Goal: Task Accomplishment & Management: Complete application form

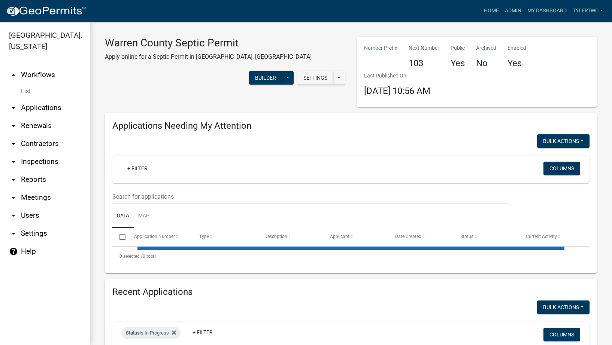
select select "3: 100"
select select "2: 50"
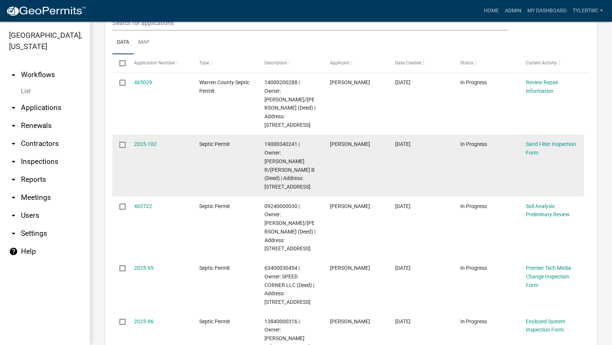
scroll to position [175, 0]
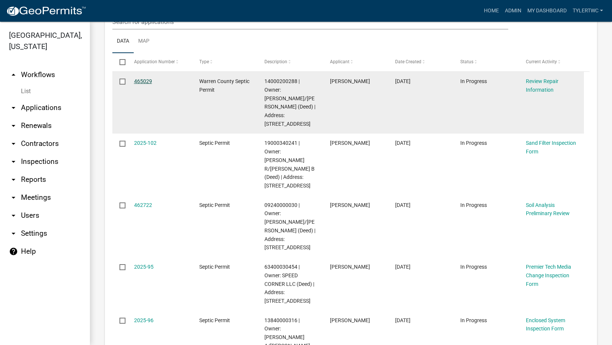
click at [139, 79] on link "465029" at bounding box center [143, 81] width 18 height 6
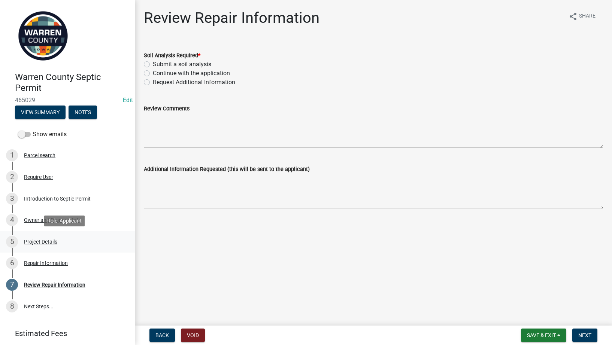
click at [42, 244] on div "Project Details" at bounding box center [40, 241] width 33 height 5
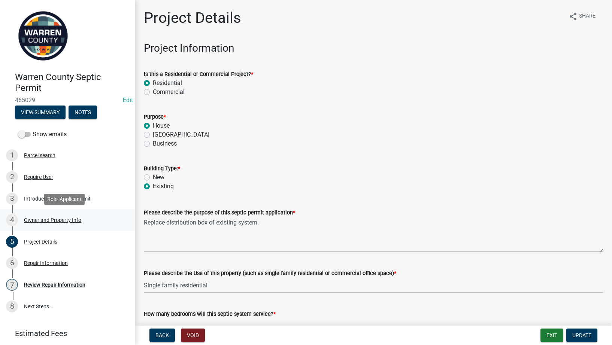
click at [37, 218] on div "Owner and Property Info" at bounding box center [52, 220] width 57 height 5
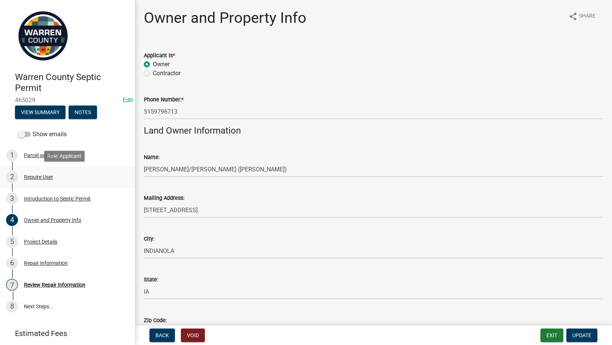
click at [36, 176] on div "Require User" at bounding box center [38, 177] width 29 height 5
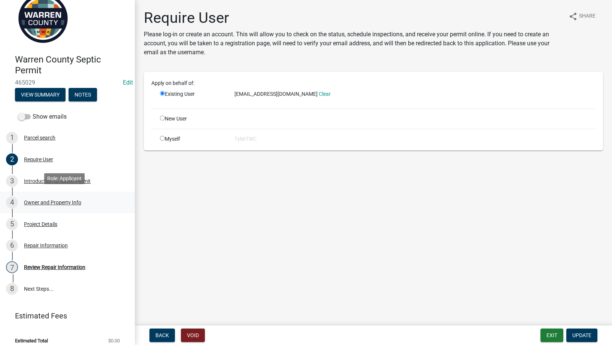
scroll to position [25, 0]
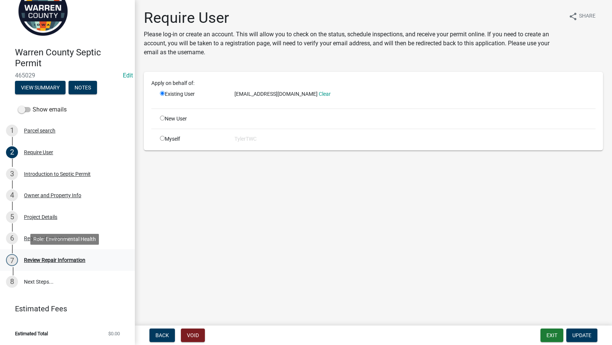
click at [38, 260] on div "Review Repair Information" at bounding box center [54, 260] width 61 height 5
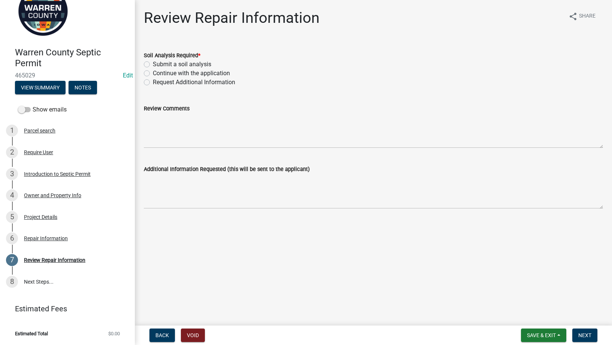
click at [153, 73] on label "Continue with the application" at bounding box center [191, 73] width 77 height 9
click at [153, 73] on input "Continue with the application" at bounding box center [155, 71] width 5 height 5
radio input "true"
click at [586, 338] on span "Next" at bounding box center [585, 336] width 13 height 6
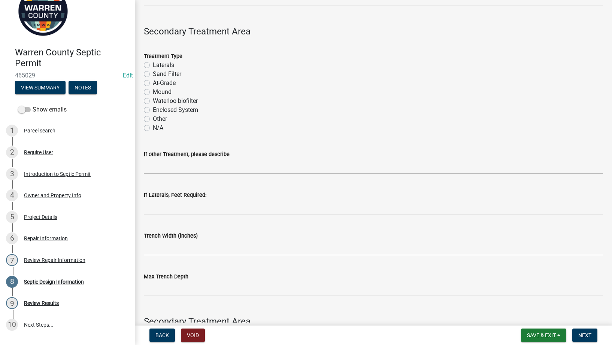
scroll to position [535, 0]
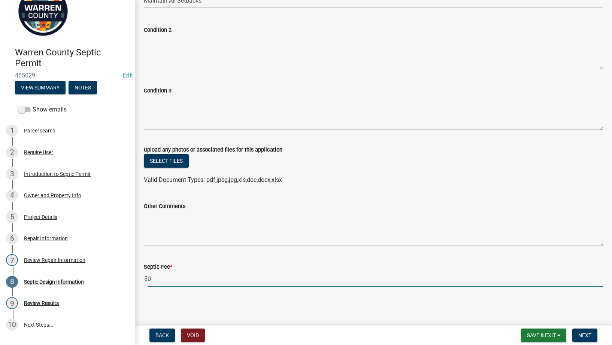
click at [182, 279] on input "0" at bounding box center [376, 279] width 456 height 15
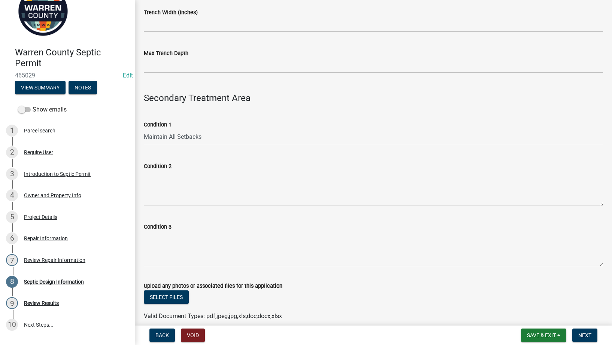
scroll to position [360, 0]
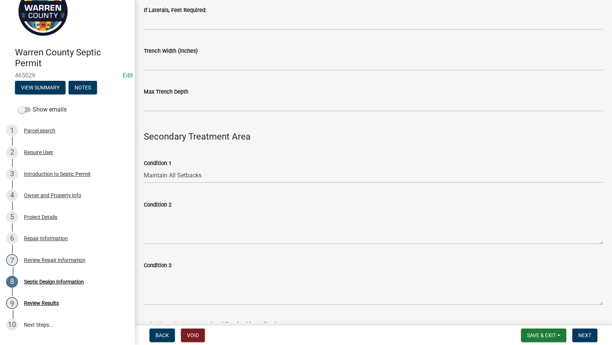
type input "150"
click at [169, 226] on textarea "Condition 2" at bounding box center [373, 226] width 459 height 35
click at [171, 218] on textarea "Condition 2" at bounding box center [373, 226] width 459 height 35
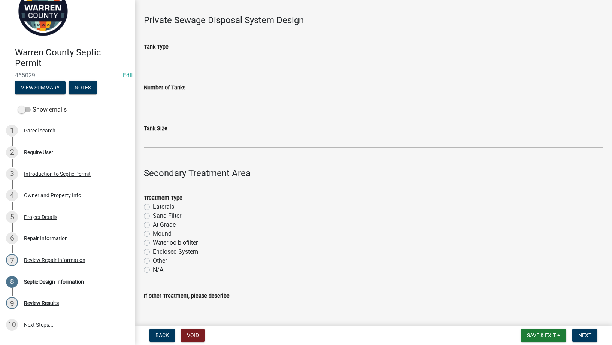
scroll to position [0, 0]
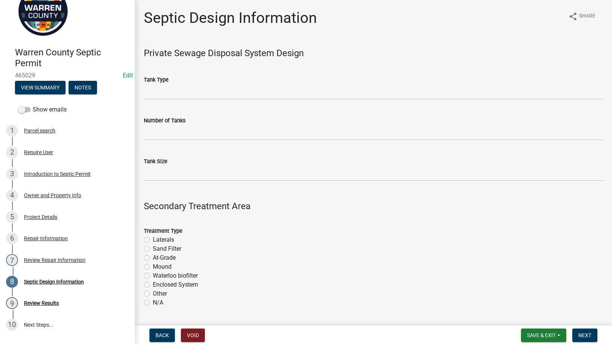
type textarea "Permit only for replacing distribution box."
click at [153, 243] on label "Laterals" at bounding box center [163, 240] width 21 height 9
click at [153, 241] on input "Laterals" at bounding box center [155, 238] width 5 height 5
radio input "true"
click at [164, 176] on input "Tank Size" at bounding box center [373, 173] width 459 height 15
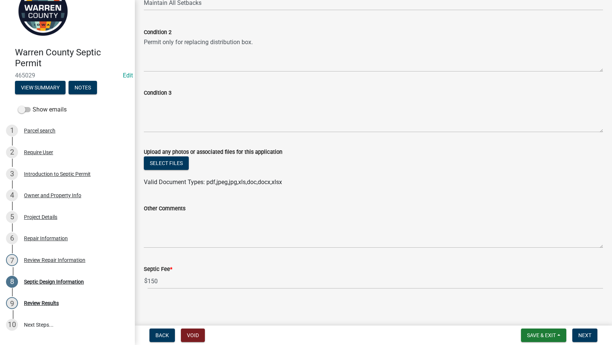
scroll to position [535, 0]
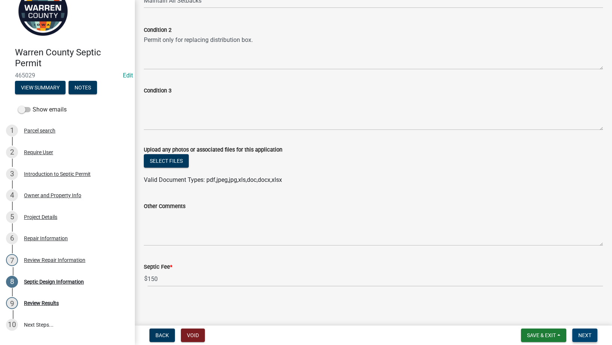
type input "1000- Exisiting"
click at [587, 335] on span "Next" at bounding box center [585, 336] width 13 height 6
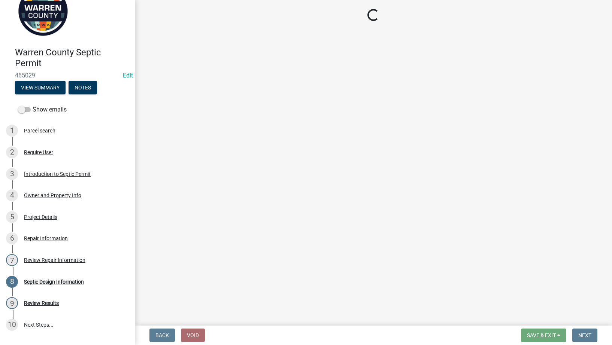
scroll to position [0, 0]
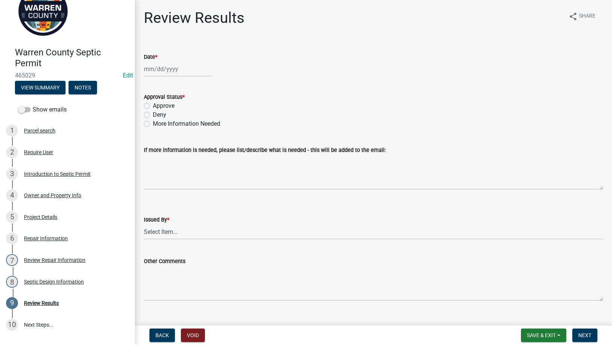
click at [150, 69] on div at bounding box center [178, 68] width 69 height 15
select select "8"
select select "2025"
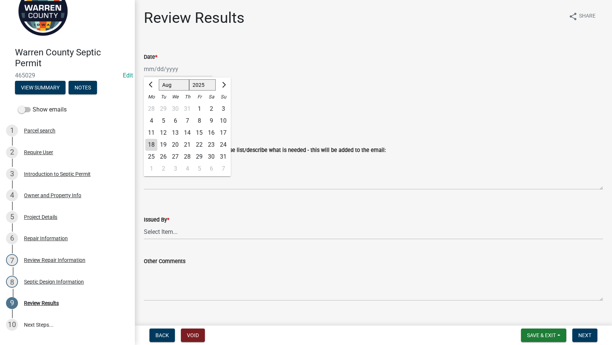
click at [149, 146] on div "18" at bounding box center [151, 145] width 12 height 12
type input "08/18/2025"
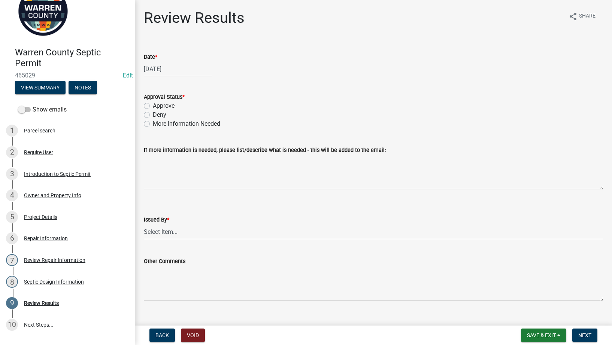
click at [153, 105] on label "Approve" at bounding box center [164, 106] width 22 height 9
click at [153, 105] on input "Approve" at bounding box center [155, 104] width 5 height 5
radio input "true"
click at [239, 225] on select "Select Item... Tyler Till Jeff Hines" at bounding box center [373, 231] width 459 height 15
click at [144, 224] on select "Select Item... Tyler Till Jeff Hines" at bounding box center [373, 231] width 459 height 15
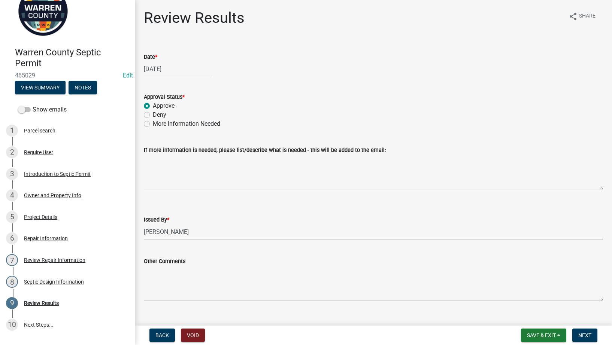
select select "2f6c2d72-ab04-4add-87ae-7a9750ff19b9"
click at [588, 333] on span "Next" at bounding box center [585, 336] width 13 height 6
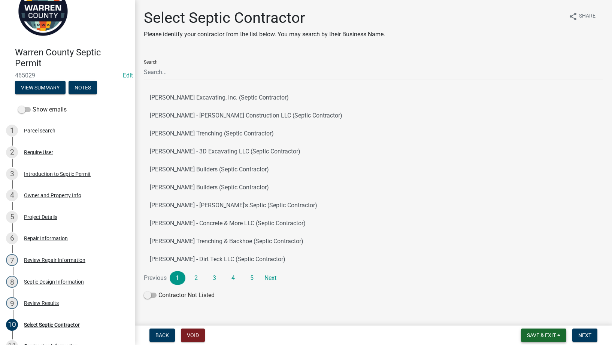
click at [553, 341] on button "Save & Exit" at bounding box center [543, 335] width 45 height 13
click at [540, 316] on button "Save & Exit" at bounding box center [537, 316] width 60 height 18
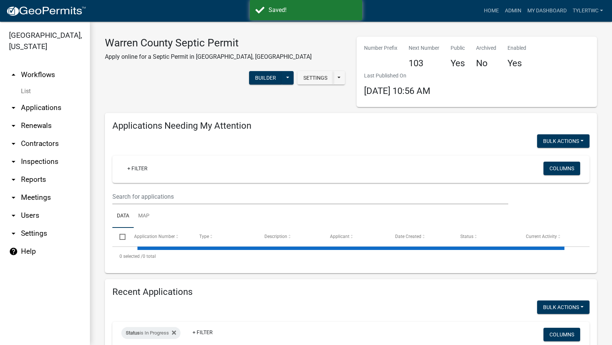
select select "2: 50"
select select "3: 100"
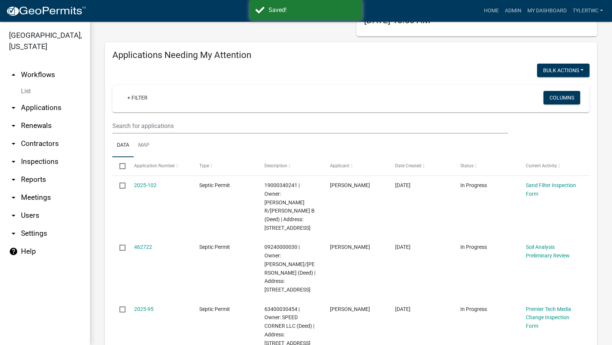
scroll to position [87, 0]
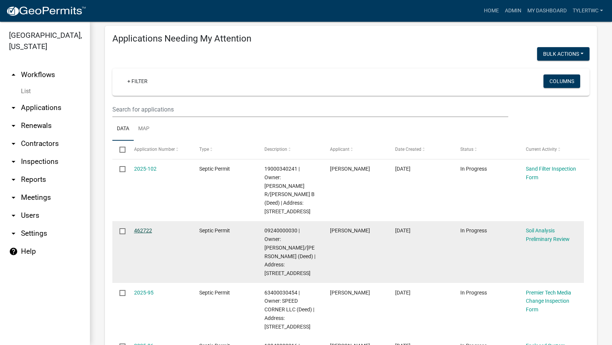
click at [147, 228] on link "462722" at bounding box center [143, 231] width 18 height 6
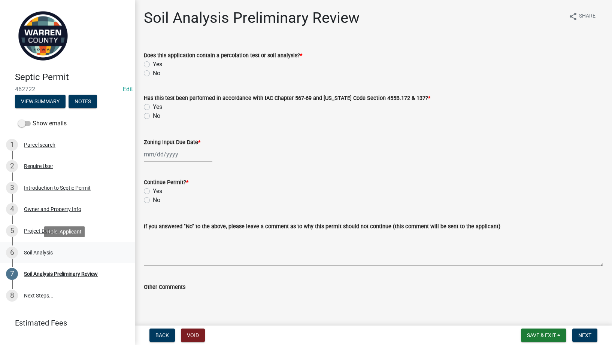
click at [49, 254] on div "Soil Analysis" at bounding box center [38, 252] width 29 height 5
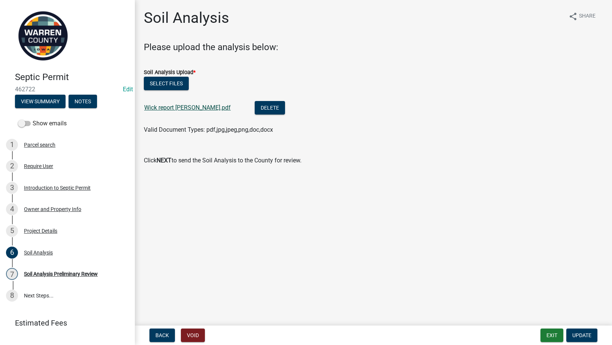
click at [190, 106] on link "Wick report Jim Carroll.pdf" at bounding box center [187, 107] width 87 height 7
click at [37, 230] on div "Project Details" at bounding box center [40, 231] width 33 height 5
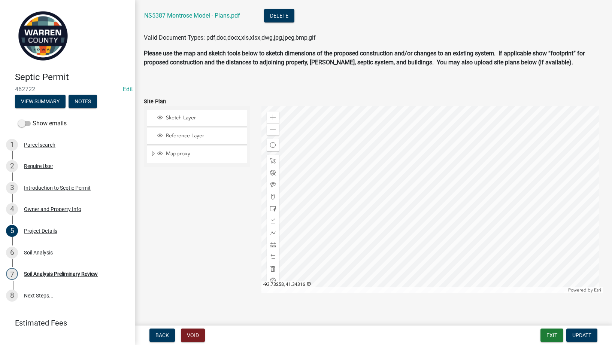
scroll to position [350, 0]
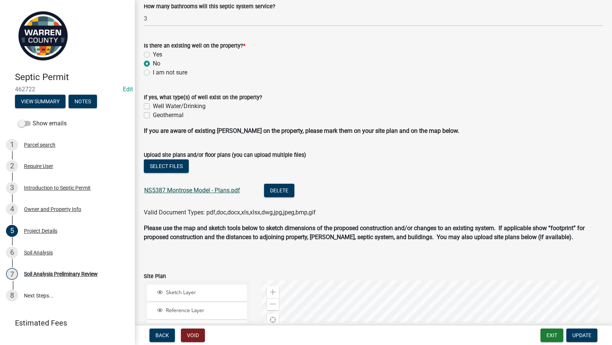
click at [196, 188] on link "NS5387 Montrose Model - Plans.pdf" at bounding box center [192, 190] width 96 height 7
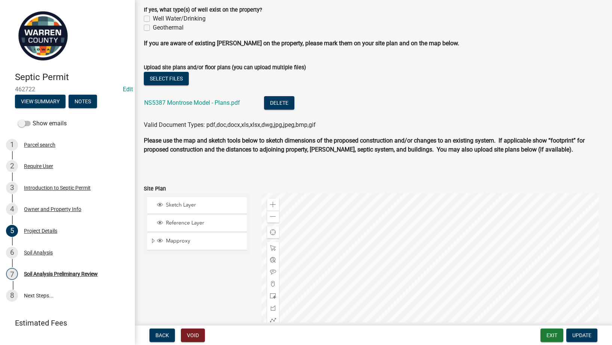
scroll to position [531, 0]
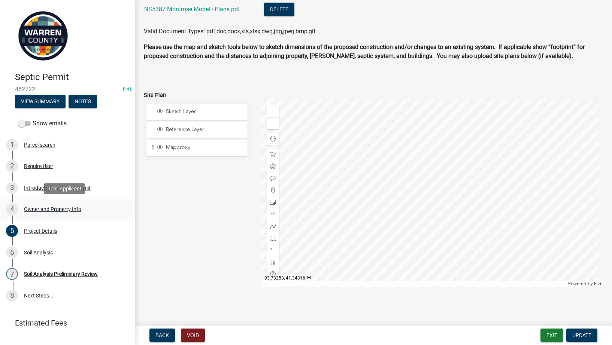
click at [39, 205] on div "4 Owner and Property Info" at bounding box center [64, 209] width 117 height 12
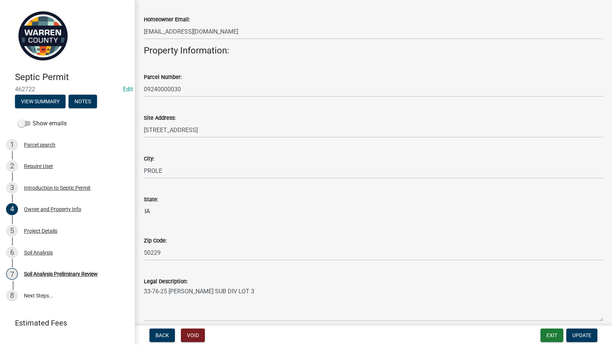
scroll to position [350, 0]
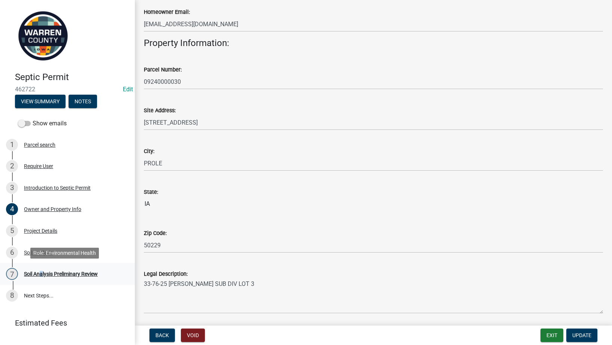
click at [39, 269] on div "7 Soil Analysis Preliminary Review" at bounding box center [64, 274] width 117 height 12
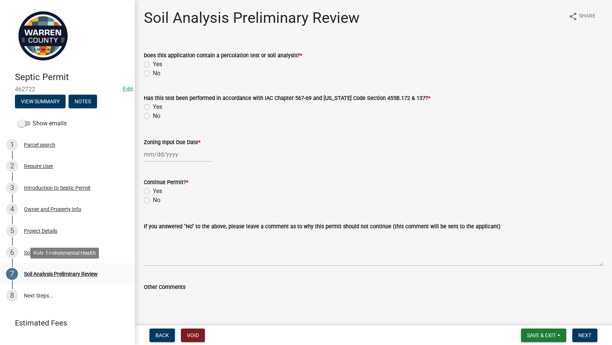
drag, startPoint x: 39, startPoint y: 269, endPoint x: 43, endPoint y: 275, distance: 7.7
click at [43, 275] on div "Soil Analysis Preliminary Review" at bounding box center [61, 274] width 74 height 5
click at [153, 66] on label "Yes" at bounding box center [157, 64] width 9 height 9
click at [153, 65] on input "Yes" at bounding box center [155, 62] width 5 height 5
radio input "true"
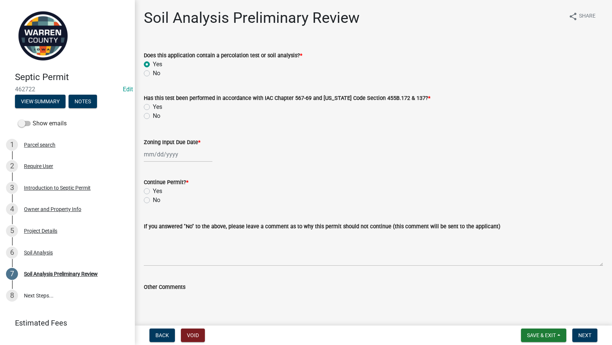
click at [153, 106] on label "Yes" at bounding box center [157, 107] width 9 height 9
click at [153, 106] on input "Yes" at bounding box center [155, 105] width 5 height 5
radio input "true"
click at [154, 154] on div at bounding box center [178, 154] width 69 height 15
select select "8"
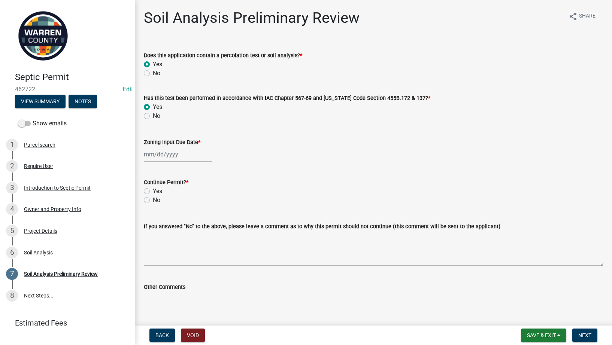
select select "2025"
click at [151, 229] on div "18" at bounding box center [151, 230] width 12 height 12
type input "08/18/2025"
click at [153, 190] on label "Yes" at bounding box center [157, 191] width 9 height 9
click at [153, 190] on input "Yes" at bounding box center [155, 189] width 5 height 5
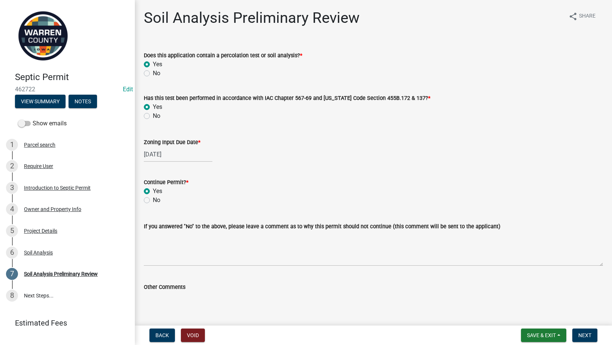
radio input "true"
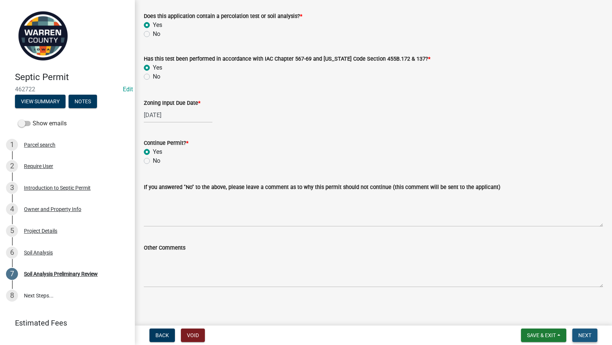
click at [585, 331] on button "Next" at bounding box center [585, 335] width 25 height 13
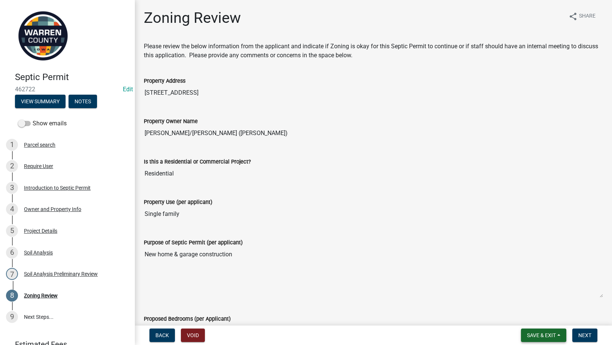
click at [532, 330] on button "Save & Exit" at bounding box center [543, 335] width 45 height 13
click at [540, 313] on button "Save & Exit" at bounding box center [537, 316] width 60 height 18
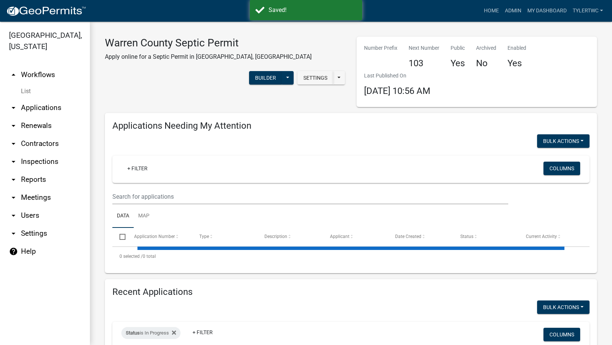
select select "2: 50"
select select "3: 100"
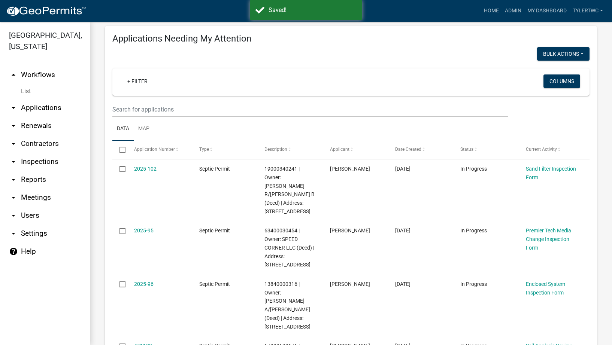
scroll to position [175, 0]
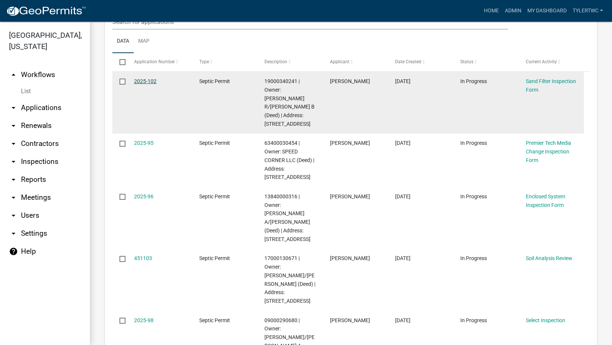
click at [144, 82] on link "2025-102" at bounding box center [145, 81] width 22 height 6
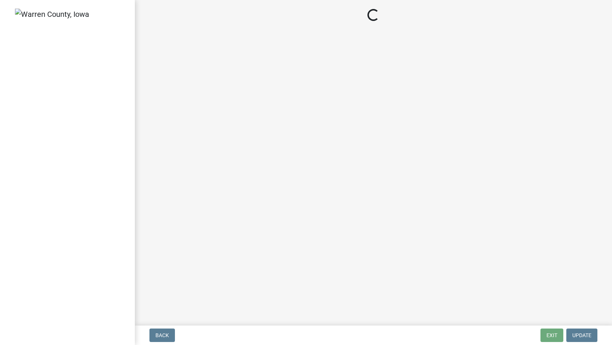
select select "712890e3-0e22-400e-a79f-3f3f8890de95"
select select "d1e22d4f-68e7-4e9d-8701-604dd084f30f"
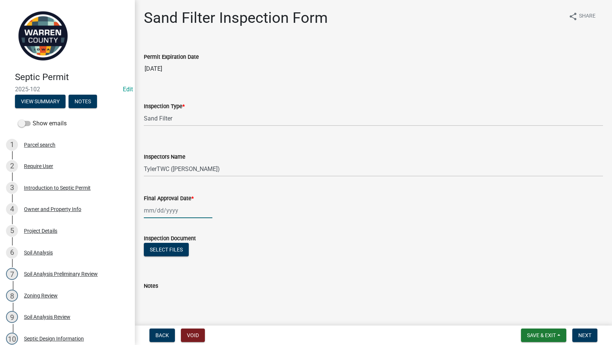
click at [155, 211] on div at bounding box center [178, 210] width 69 height 15
select select "8"
select select "2025"
click at [200, 274] on div "15" at bounding box center [199, 275] width 12 height 12
type input "08/15/2025"
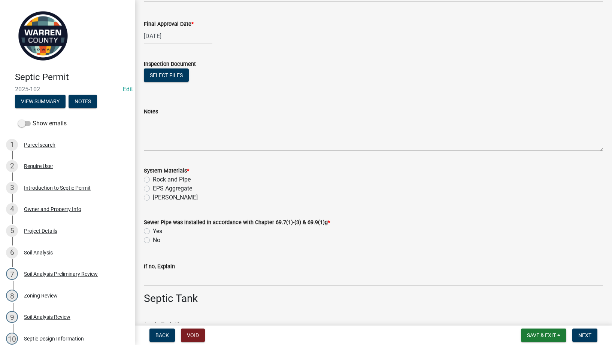
scroll to position [175, 0]
click at [153, 188] on label "EPS Aggregate" at bounding box center [172, 188] width 39 height 9
click at [153, 188] on input "EPS Aggregate" at bounding box center [155, 186] width 5 height 5
radio input "true"
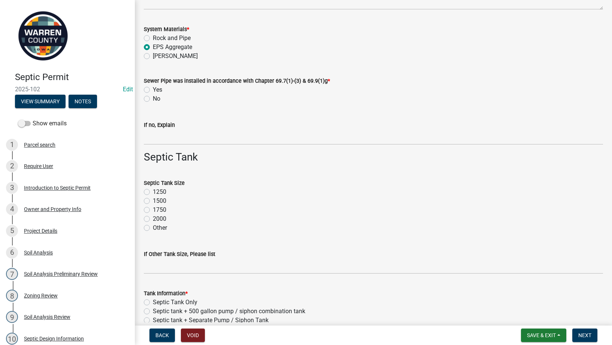
scroll to position [350, 0]
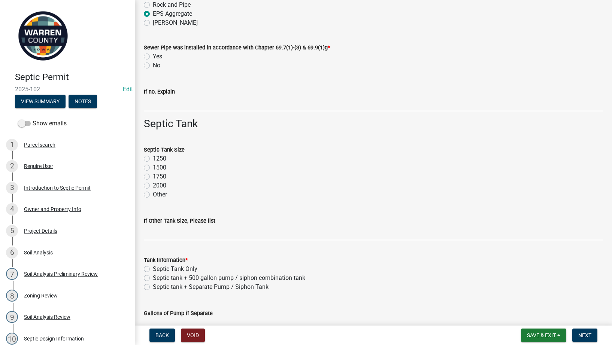
click at [153, 56] on label "Yes" at bounding box center [157, 56] width 9 height 9
click at [153, 56] on input "Yes" at bounding box center [155, 54] width 5 height 5
radio input "true"
click at [153, 176] on label "1750" at bounding box center [159, 176] width 13 height 9
click at [153, 176] on input "1750" at bounding box center [155, 174] width 5 height 5
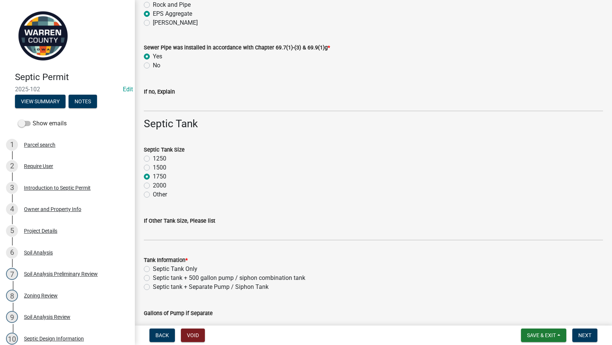
radio input "true"
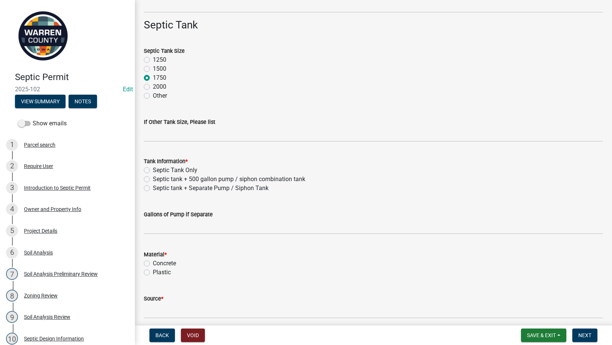
scroll to position [525, 0]
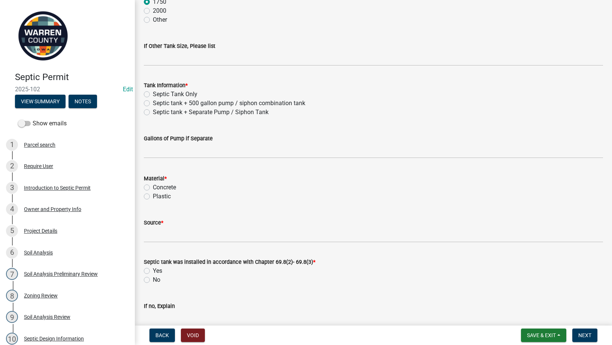
click at [153, 102] on label "Septic tank + 500 gallon pump / siphon combination tank" at bounding box center [229, 103] width 152 height 9
click at [153, 102] on input "Septic tank + 500 gallon pump / siphon combination tank" at bounding box center [155, 101] width 5 height 5
radio input "true"
click at [153, 186] on label "Concrete" at bounding box center [164, 187] width 23 height 9
click at [153, 186] on input "Concrete" at bounding box center [155, 185] width 5 height 5
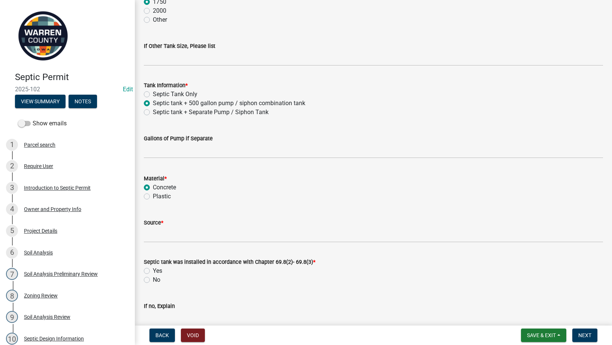
radio input "true"
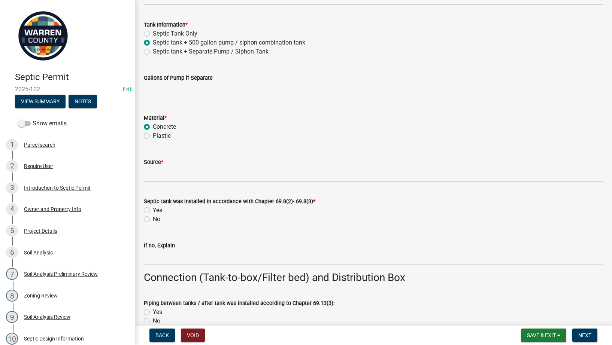
scroll to position [612, 0]
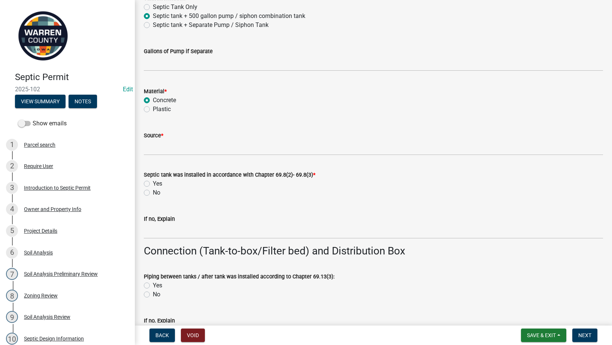
drag, startPoint x: 162, startPoint y: 158, endPoint x: 162, endPoint y: 152, distance: 6.4
click at [162, 158] on wm-data-entity-input "Source *" at bounding box center [373, 141] width 459 height 41
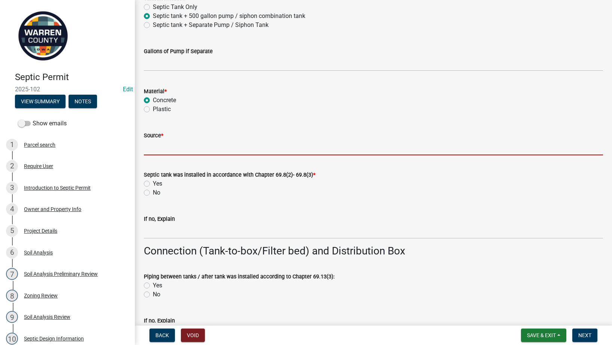
click at [162, 152] on input "Source *" at bounding box center [373, 147] width 459 height 15
type input "Indianola Precast"
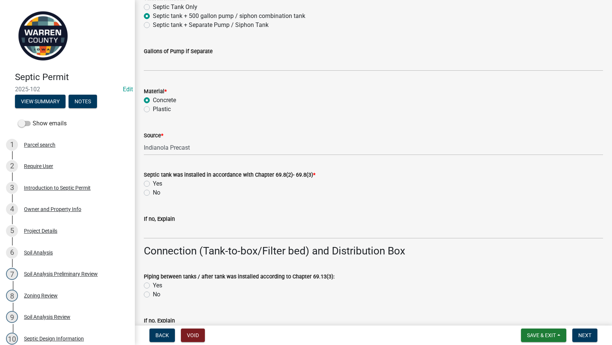
click at [153, 184] on label "Yes" at bounding box center [157, 183] width 9 height 9
click at [153, 184] on input "Yes" at bounding box center [155, 181] width 5 height 5
radio input "true"
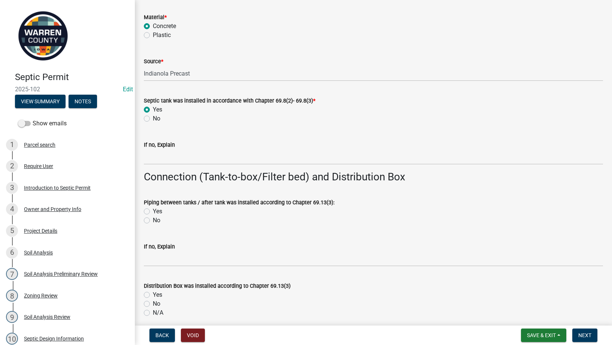
scroll to position [700, 0]
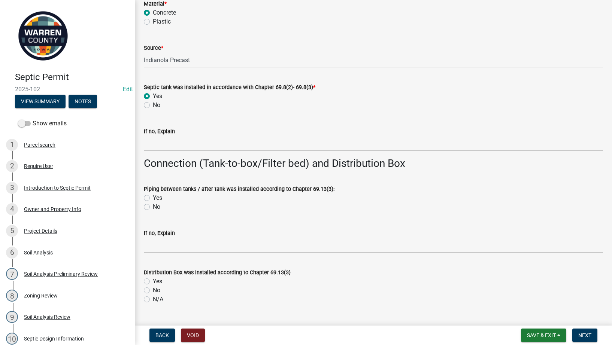
click at [153, 197] on label "Yes" at bounding box center [157, 198] width 9 height 9
click at [153, 197] on input "Yes" at bounding box center [155, 196] width 5 height 5
radio input "true"
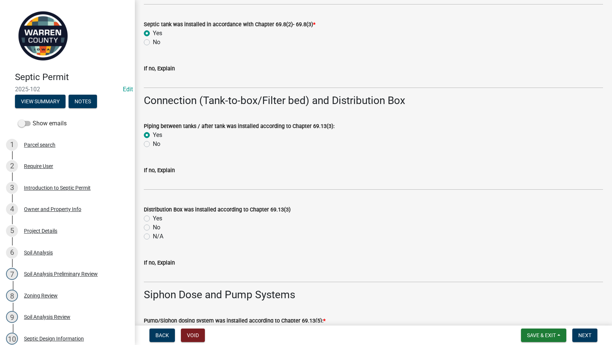
scroll to position [787, 0]
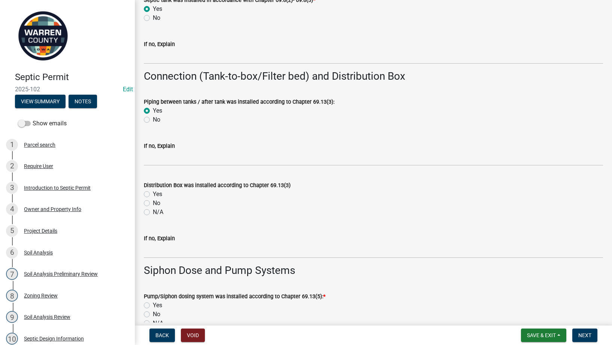
click at [153, 194] on label "Yes" at bounding box center [157, 194] width 9 height 9
click at [153, 194] on input "Yes" at bounding box center [155, 192] width 5 height 5
radio input "true"
click at [153, 211] on label "N/A" at bounding box center [158, 212] width 10 height 9
click at [153, 211] on input "N/A" at bounding box center [155, 210] width 5 height 5
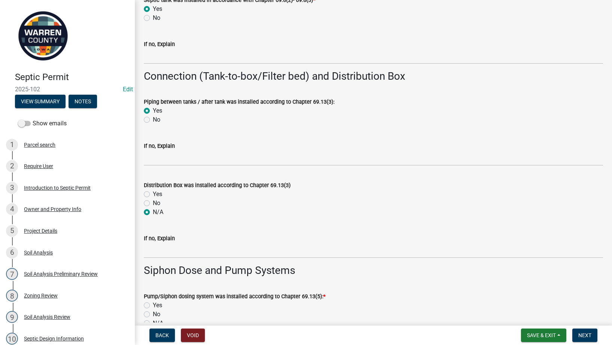
radio input "true"
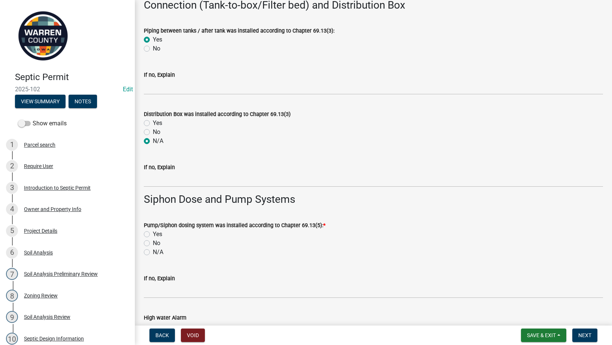
scroll to position [874, 0]
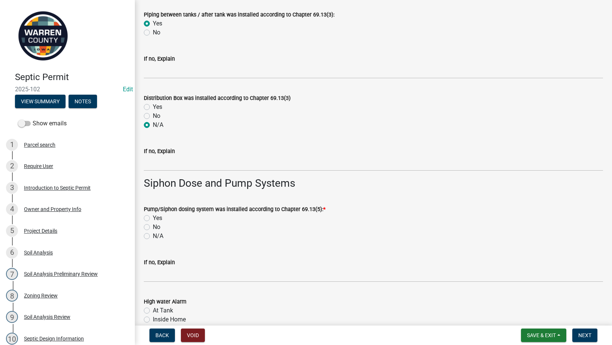
click at [153, 220] on label "Yes" at bounding box center [157, 218] width 9 height 9
click at [153, 219] on input "Yes" at bounding box center [155, 216] width 5 height 5
radio input "true"
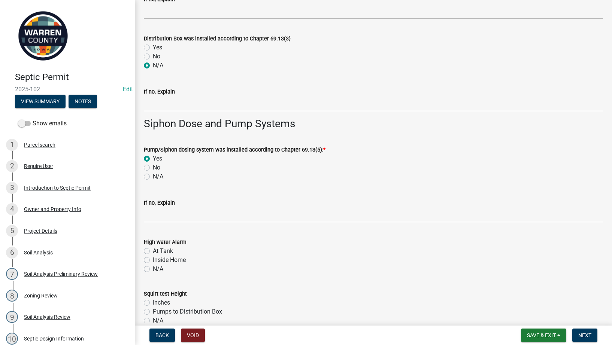
scroll to position [962, 0]
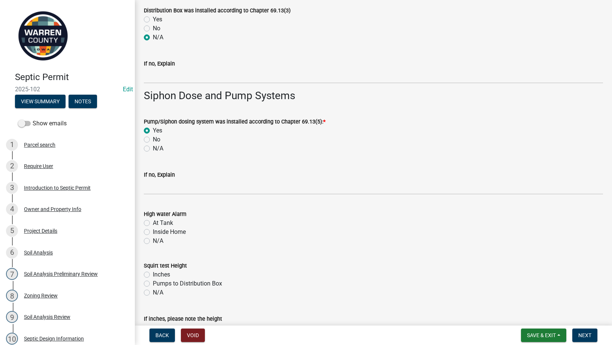
drag, startPoint x: 144, startPoint y: 240, endPoint x: 157, endPoint y: 233, distance: 15.1
click at [153, 240] on label "N/A" at bounding box center [158, 241] width 10 height 9
click at [153, 240] on input "N/A" at bounding box center [155, 239] width 5 height 5
radio input "true"
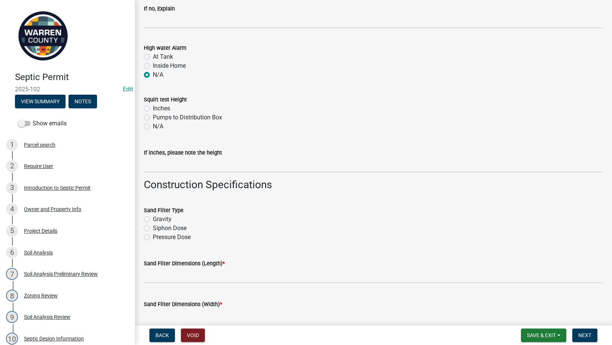
scroll to position [1136, 0]
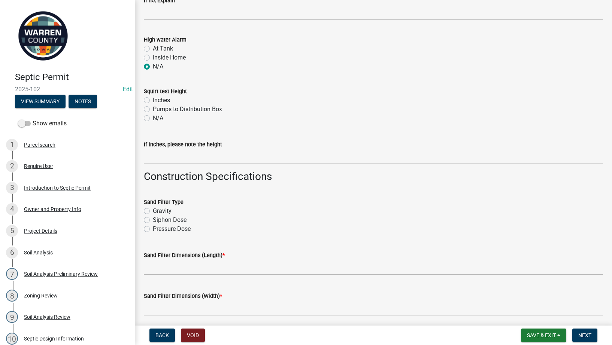
click at [153, 98] on label "Inches" at bounding box center [161, 100] width 17 height 9
click at [153, 98] on input "Inches" at bounding box center [155, 98] width 5 height 5
radio input "true"
click at [155, 159] on input "If inches, please note the height" at bounding box center [373, 156] width 459 height 15
type input "12""
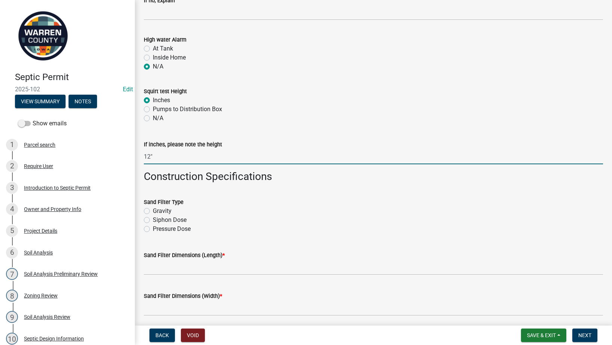
scroll to position [1224, 0]
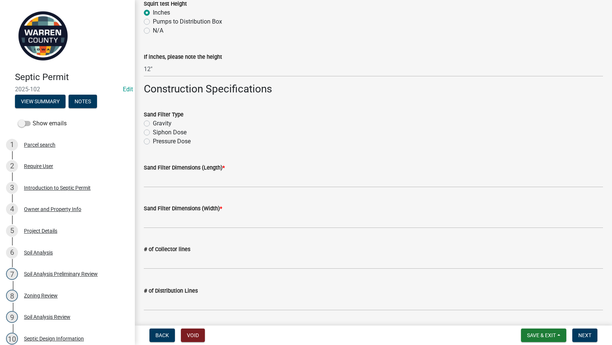
click at [153, 133] on label "Siphon Dose" at bounding box center [170, 132] width 34 height 9
click at [153, 133] on input "Siphon Dose" at bounding box center [155, 130] width 5 height 5
radio input "true"
drag, startPoint x: 158, startPoint y: 181, endPoint x: 225, endPoint y: 183, distance: 66.7
click at [158, 181] on input "Sand Filter Dimensions (Length) *" at bounding box center [373, 179] width 459 height 15
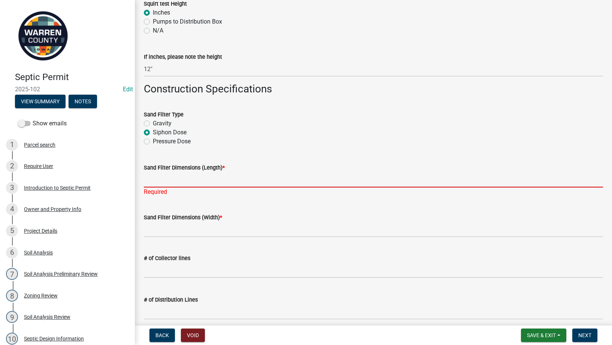
click at [198, 177] on input "Sand Filter Dimensions (Length) *" at bounding box center [373, 179] width 459 height 15
type input "50'"
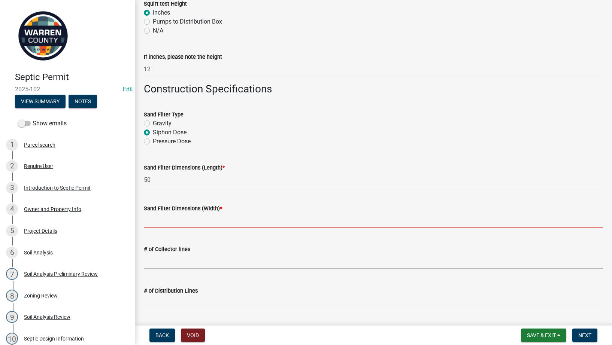
click at [181, 218] on input "Sand Filter Dimensions (Width) *" at bounding box center [373, 220] width 459 height 15
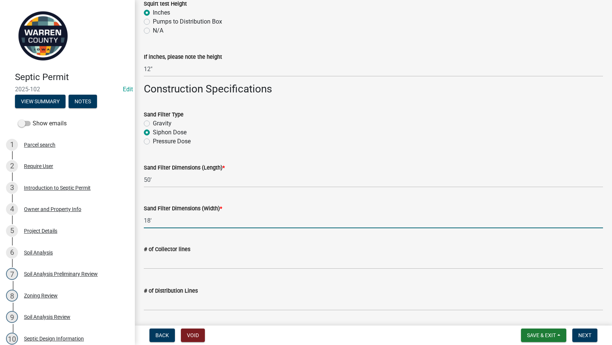
type input "18'"
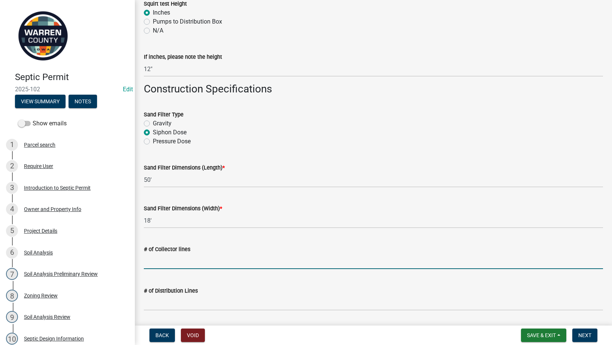
click at [175, 262] on input "text" at bounding box center [373, 261] width 459 height 15
click at [174, 263] on input "text" at bounding box center [373, 261] width 459 height 15
type input "6"
click at [164, 296] on input "text" at bounding box center [373, 303] width 459 height 15
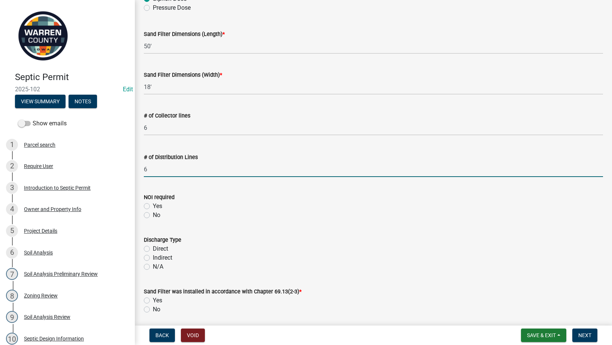
scroll to position [1399, 0]
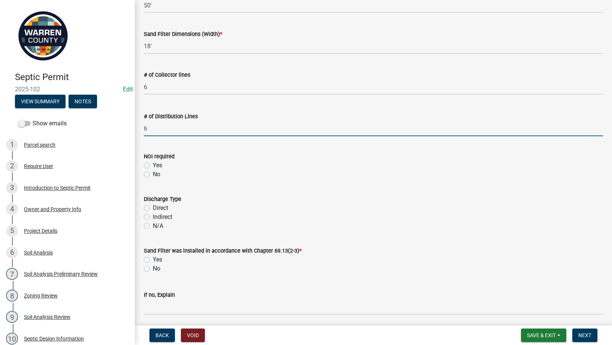
type input "6"
click at [153, 172] on label "No" at bounding box center [156, 174] width 7 height 9
click at [153, 172] on input "No" at bounding box center [155, 172] width 5 height 5
radio input "true"
click at [153, 219] on label "Indirect" at bounding box center [162, 217] width 19 height 9
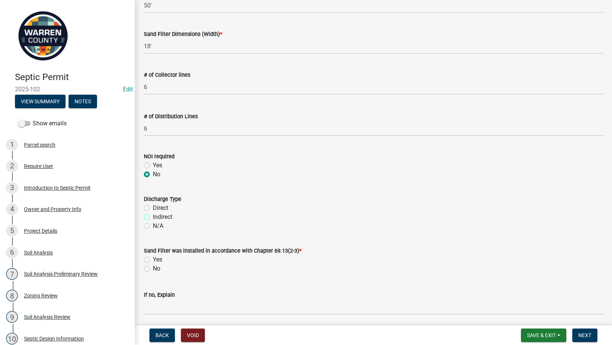
click at [153, 218] on input "Indirect" at bounding box center [155, 215] width 5 height 5
radio input "true"
click at [153, 259] on label "Yes" at bounding box center [157, 260] width 9 height 9
click at [153, 259] on input "Yes" at bounding box center [155, 258] width 5 height 5
radio input "true"
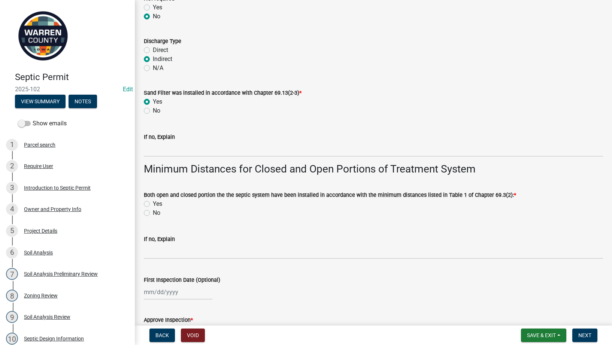
scroll to position [1574, 0]
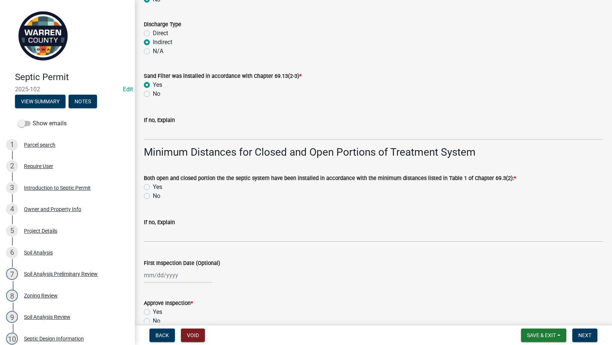
click at [153, 186] on label "Yes" at bounding box center [157, 187] width 9 height 9
click at [153, 186] on input "Yes" at bounding box center [155, 185] width 5 height 5
radio input "true"
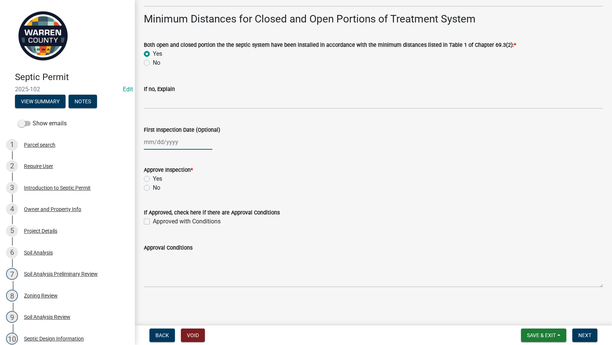
click at [158, 144] on div at bounding box center [178, 142] width 69 height 15
select select "8"
select select "2025"
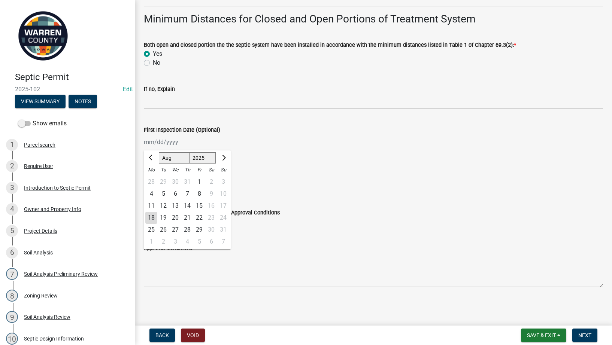
click at [189, 205] on div "14" at bounding box center [187, 206] width 12 height 12
type input "08/14/2025"
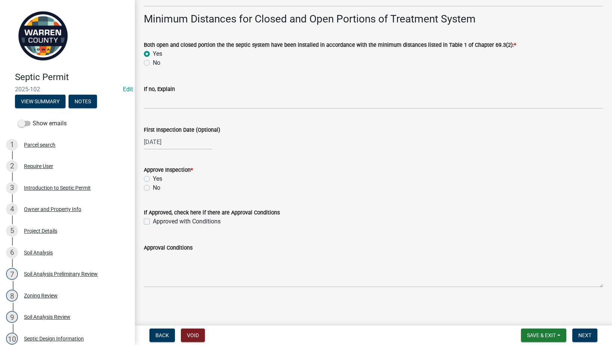
click at [153, 176] on label "Yes" at bounding box center [157, 179] width 9 height 9
click at [153, 176] on input "Yes" at bounding box center [155, 177] width 5 height 5
radio input "true"
click at [599, 337] on form "Save & Exit Save Save & Exit Next" at bounding box center [559, 335] width 82 height 13
click at [596, 337] on button "Next" at bounding box center [585, 335] width 25 height 13
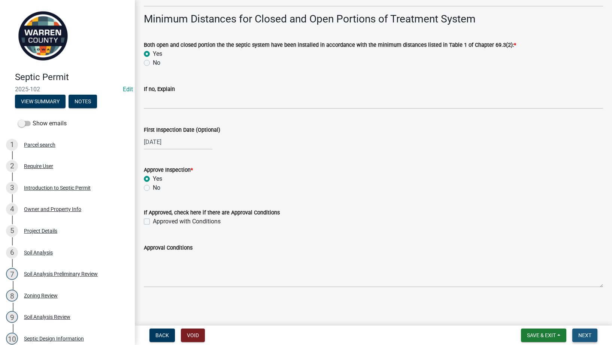
scroll to position [0, 0]
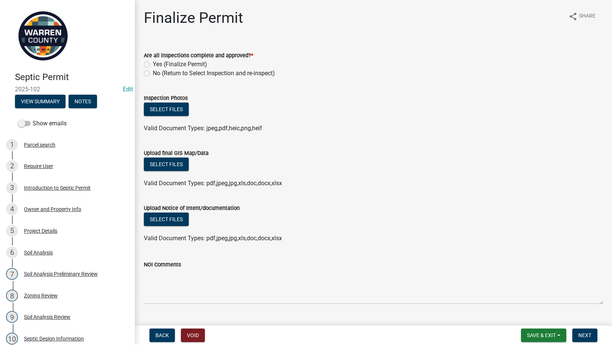
click at [146, 61] on div "Yes (Finalize Permit)" at bounding box center [373, 64] width 459 height 9
click at [153, 66] on label "Yes (Finalize Permit)" at bounding box center [180, 64] width 54 height 9
click at [153, 65] on input "Yes (Finalize Permit)" at bounding box center [155, 62] width 5 height 5
radio input "true"
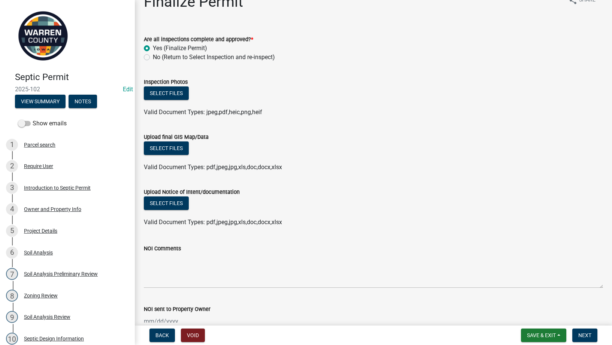
scroll to position [58, 0]
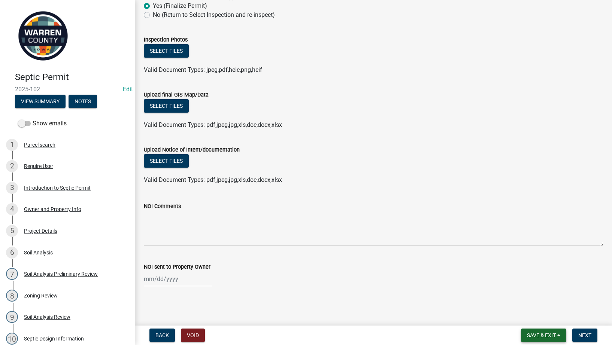
click at [540, 338] on span "Save & Exit" at bounding box center [541, 336] width 29 height 6
click at [528, 311] on button "Save & Exit" at bounding box center [537, 316] width 60 height 18
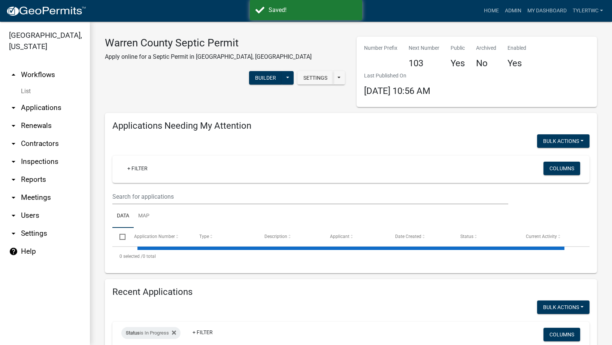
select select "2: 50"
select select "3: 100"
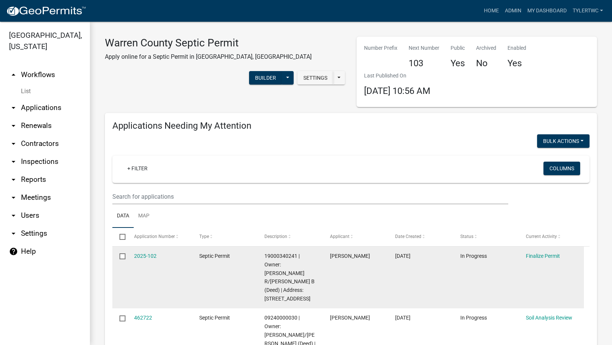
scroll to position [87, 0]
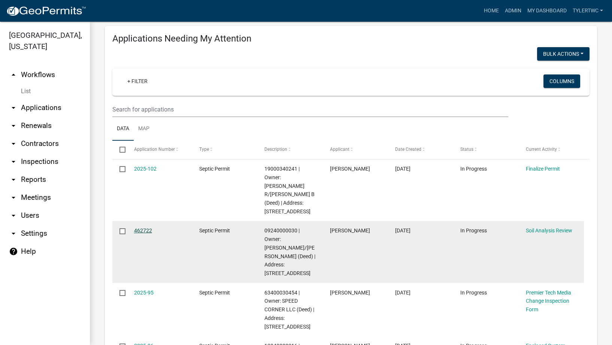
click at [146, 228] on link "462722" at bounding box center [143, 231] width 18 height 6
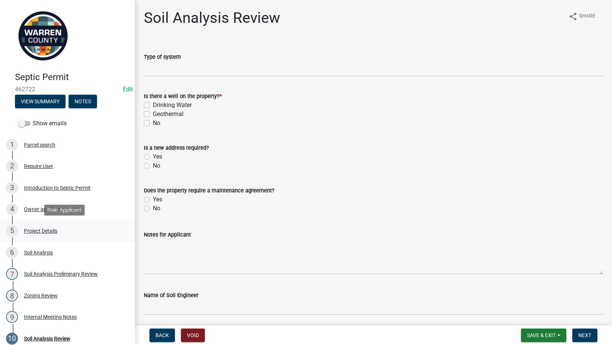
click at [42, 233] on div "Project Details" at bounding box center [40, 231] width 33 height 5
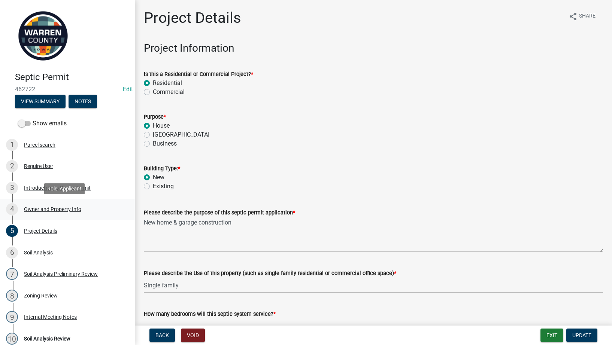
click at [51, 208] on div "Owner and Property Info" at bounding box center [52, 209] width 57 height 5
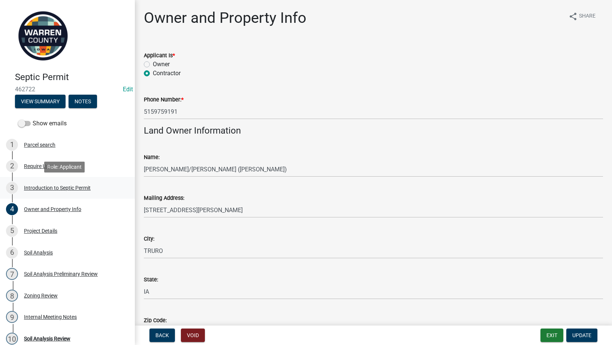
click at [37, 185] on div "Introduction to Septic Permit" at bounding box center [57, 187] width 67 height 5
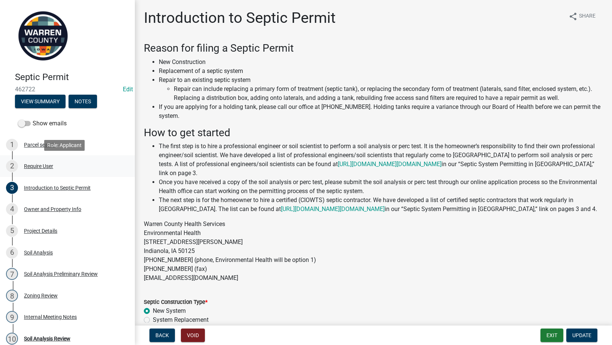
click at [29, 164] on div "Require User" at bounding box center [38, 166] width 29 height 5
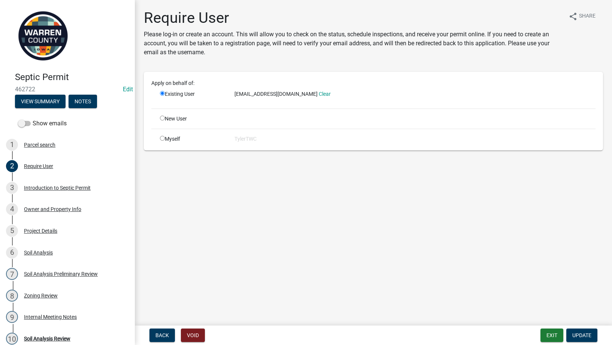
drag, startPoint x: 311, startPoint y: 94, endPoint x: 217, endPoint y: 98, distance: 94.5
click at [217, 98] on div "Existing User Stromaxconstruction@gmail.com Clear" at bounding box center [377, 96] width 447 height 12
copy div "Stromaxconstruction@gmail.com"
click at [36, 185] on div "Introduction to Septic Permit" at bounding box center [57, 187] width 67 height 5
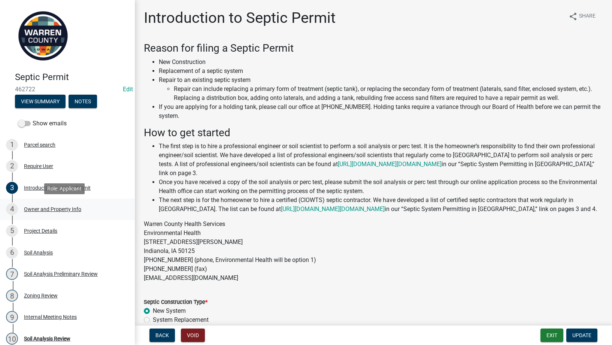
click at [42, 209] on div "Owner and Property Info" at bounding box center [52, 209] width 57 height 5
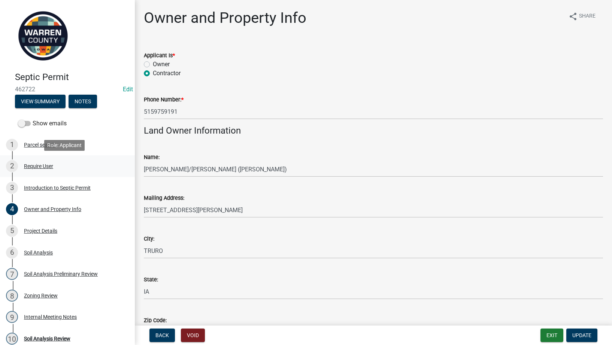
click at [34, 165] on div "Require User" at bounding box center [38, 166] width 29 height 5
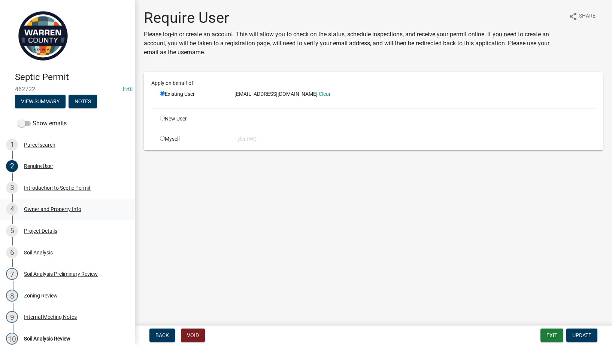
click at [52, 207] on div "Owner and Property Info" at bounding box center [52, 209] width 57 height 5
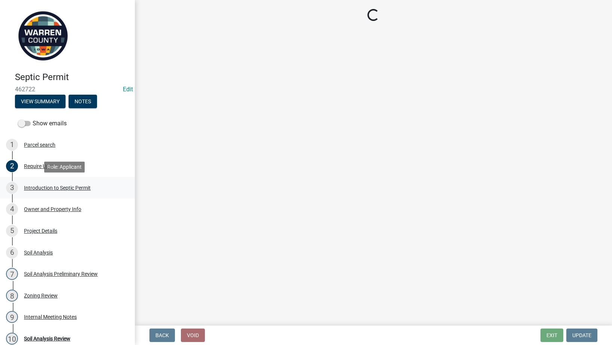
click at [63, 188] on div "Introduction to Septic Permit" at bounding box center [57, 187] width 67 height 5
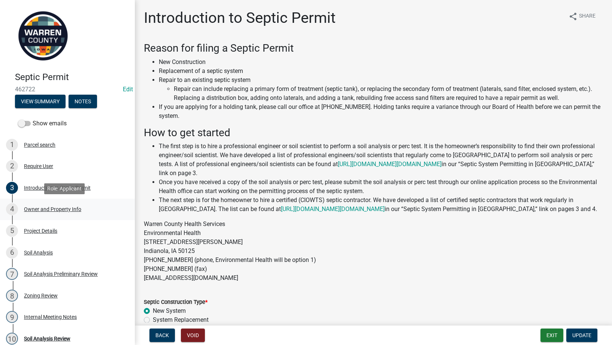
click at [62, 208] on div "Owner and Property Info" at bounding box center [52, 209] width 57 height 5
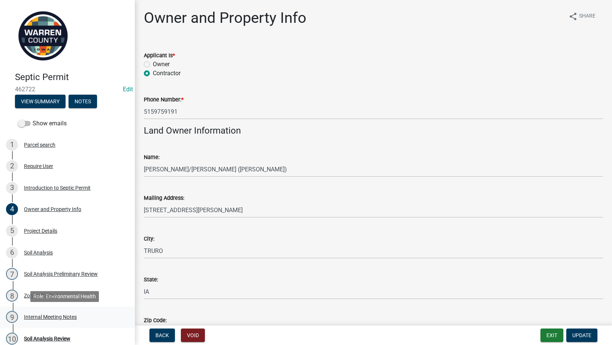
click at [39, 315] on div "Internal Meeting Notes" at bounding box center [50, 317] width 53 height 5
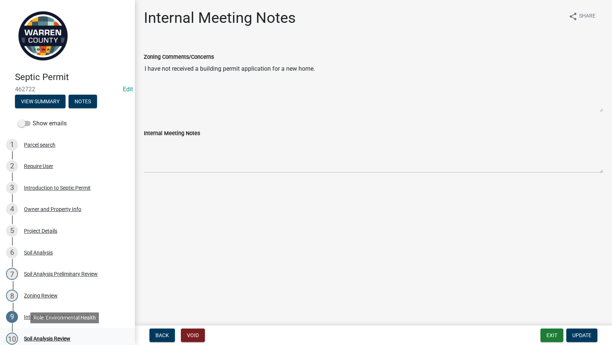
click at [40, 338] on div "Soil Analysis Review" at bounding box center [47, 338] width 46 height 5
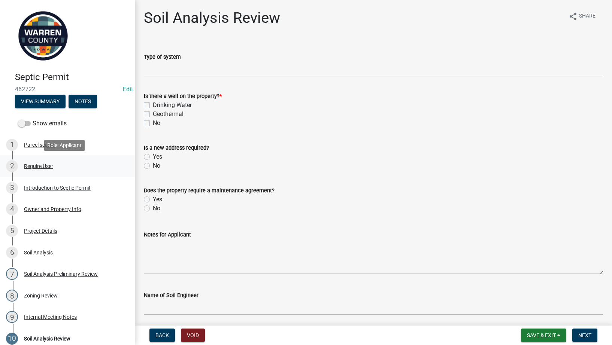
drag, startPoint x: 37, startPoint y: 164, endPoint x: 75, endPoint y: 163, distance: 37.9
click at [37, 164] on div "Require User" at bounding box center [38, 166] width 29 height 5
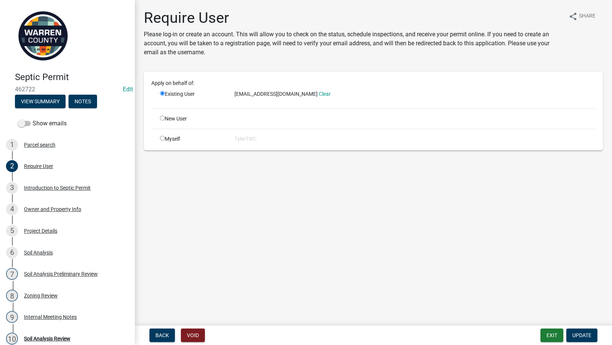
drag, startPoint x: 313, startPoint y: 94, endPoint x: 235, endPoint y: 99, distance: 78.5
click at [235, 99] on div "Stromaxconstruction@gmail.com Clear" at bounding box center [415, 96] width 372 height 12
copy span "Stromaxconstruction@gmail.com"
click at [42, 207] on div "Owner and Property Info" at bounding box center [52, 209] width 57 height 5
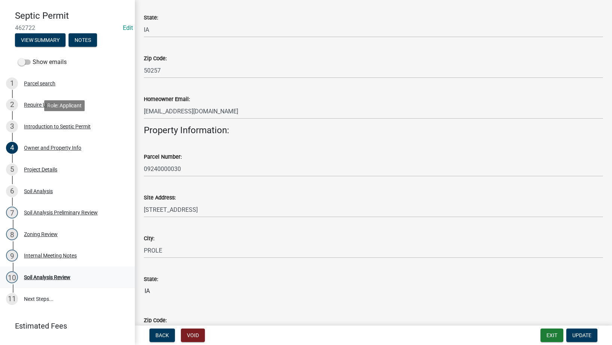
scroll to position [79, 0]
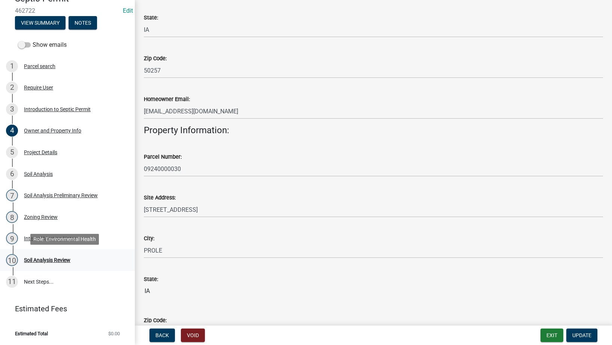
click at [54, 259] on div "Soil Analysis Review" at bounding box center [47, 260] width 46 height 5
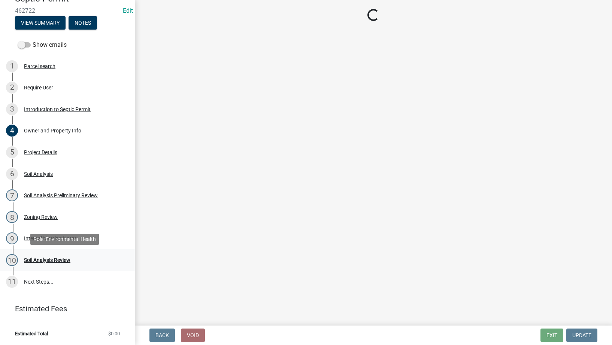
scroll to position [0, 0]
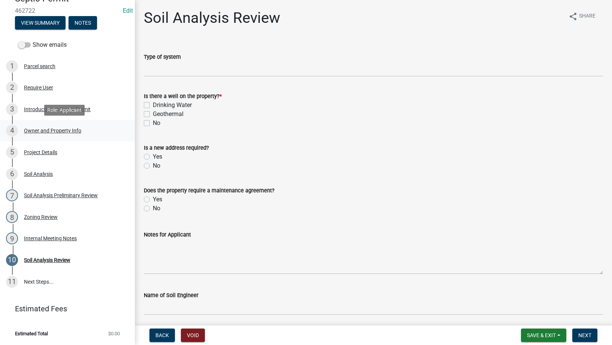
click at [36, 128] on div "Owner and Property Info" at bounding box center [52, 130] width 57 height 5
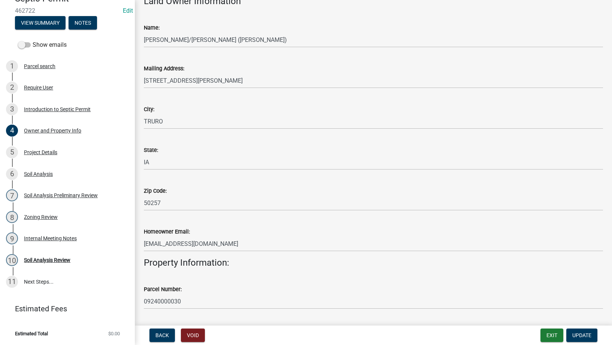
scroll to position [262, 0]
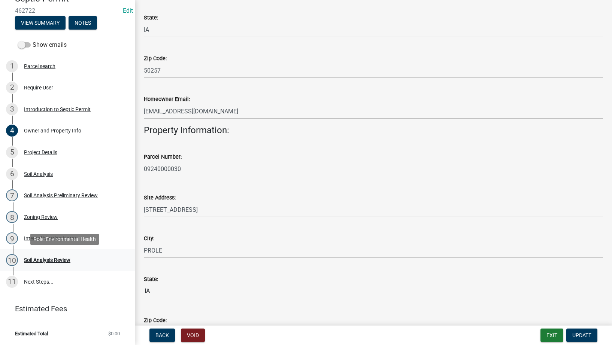
click at [36, 258] on div "Soil Analysis Review" at bounding box center [47, 260] width 46 height 5
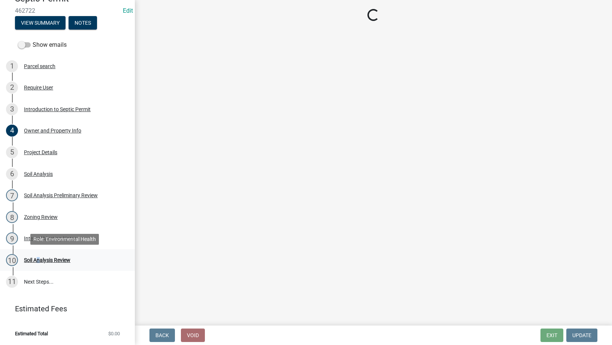
scroll to position [0, 0]
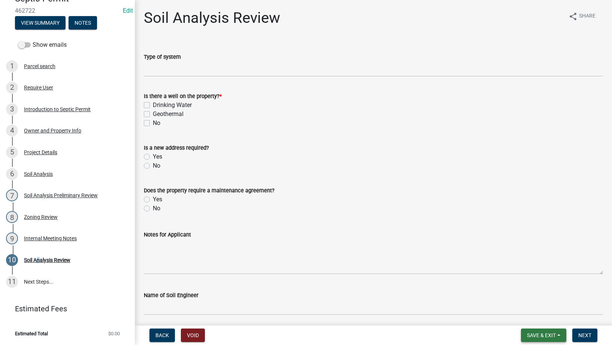
click at [542, 335] on span "Save & Exit" at bounding box center [541, 336] width 29 height 6
click at [526, 315] on button "Save & Exit" at bounding box center [537, 316] width 60 height 18
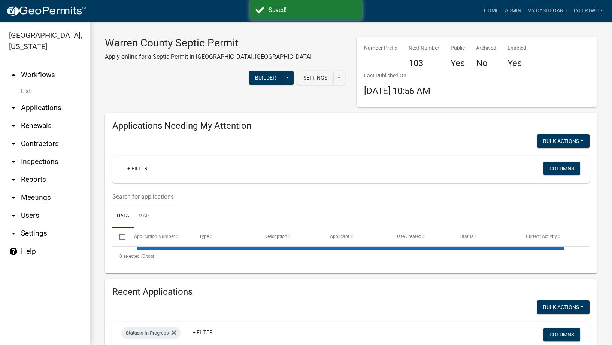
select select "2: 50"
select select "3: 100"
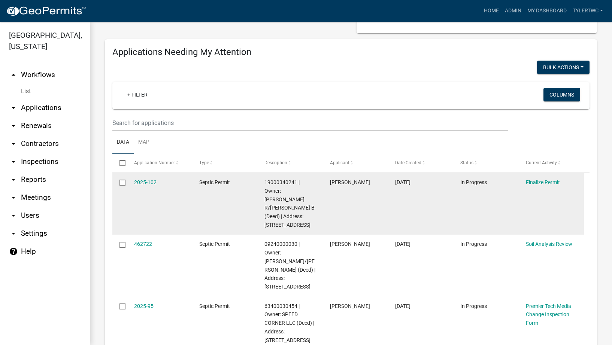
scroll to position [87, 0]
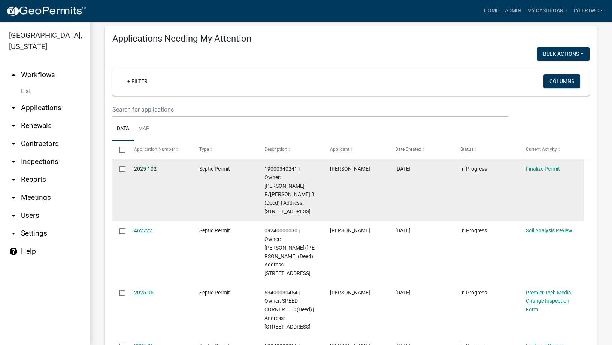
click at [146, 169] on link "2025-102" at bounding box center [145, 169] width 22 height 6
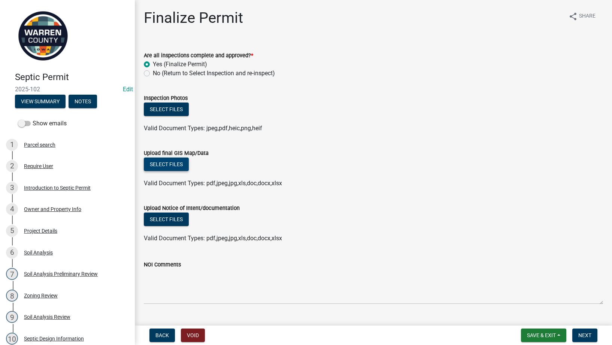
click at [163, 160] on button "Select files" at bounding box center [166, 164] width 45 height 13
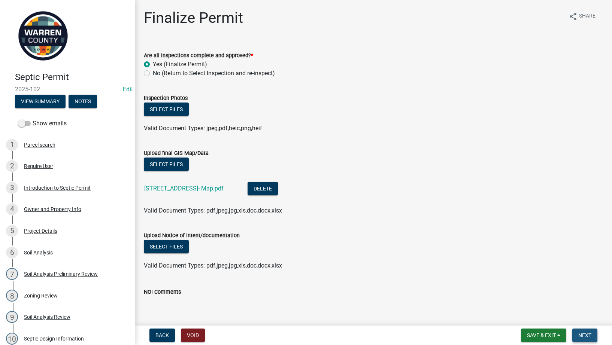
click at [581, 334] on span "Next" at bounding box center [585, 336] width 13 height 6
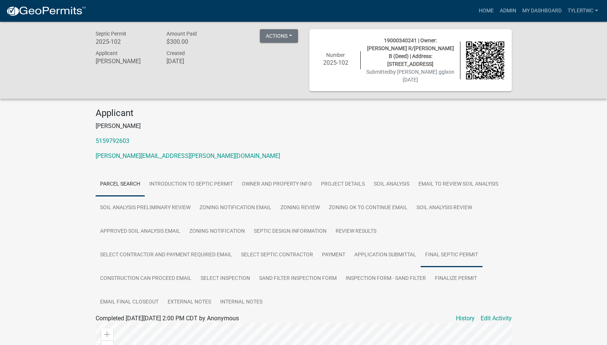
click at [452, 247] on link "Final Septic Permit" at bounding box center [451, 256] width 62 height 24
click at [118, 324] on link "Final Septic Permit" at bounding box center [121, 327] width 50 height 7
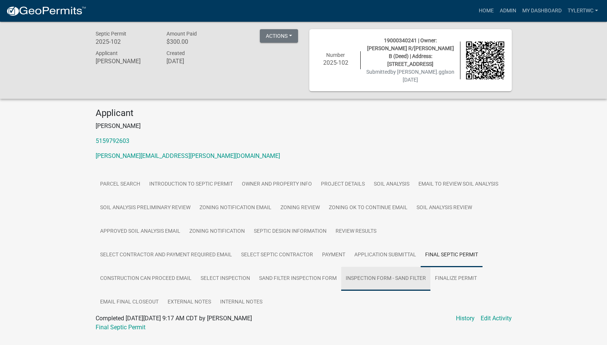
click at [386, 271] on link "Inspection Form - Sand Filter" at bounding box center [385, 279] width 89 height 24
click at [149, 324] on link "Inspection Form - Sand Filter" at bounding box center [134, 327] width 76 height 7
click at [503, 8] on link "Admin" at bounding box center [507, 11] width 22 height 14
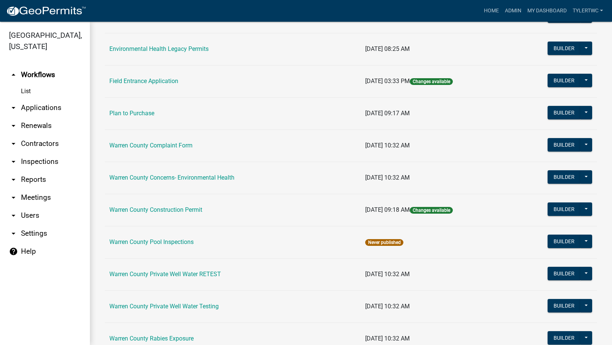
scroll to position [450, 0]
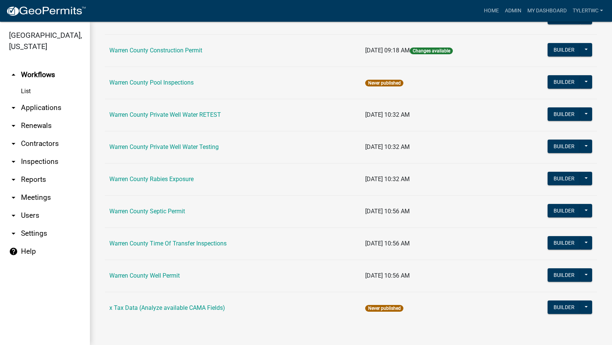
click at [154, 208] on td "Warren County Septic Permit" at bounding box center [233, 212] width 256 height 32
click at [153, 210] on link "Warren County Septic Permit" at bounding box center [147, 211] width 76 height 7
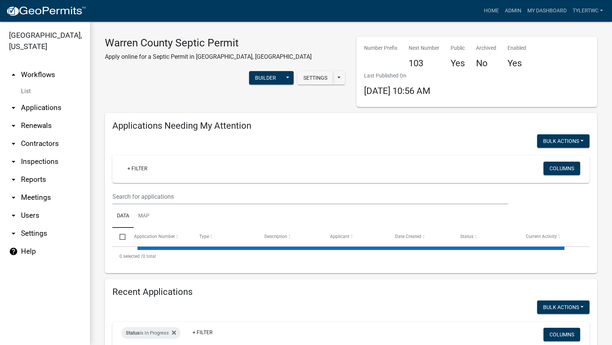
select select "2: 50"
select select "3: 100"
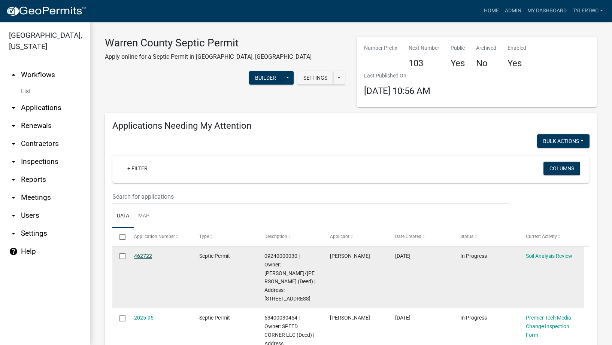
click at [144, 254] on link "462722" at bounding box center [143, 256] width 18 height 6
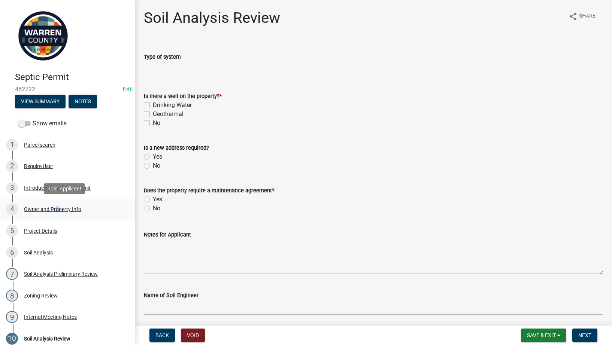
click at [55, 209] on div "Owner and Property Info" at bounding box center [52, 209] width 57 height 5
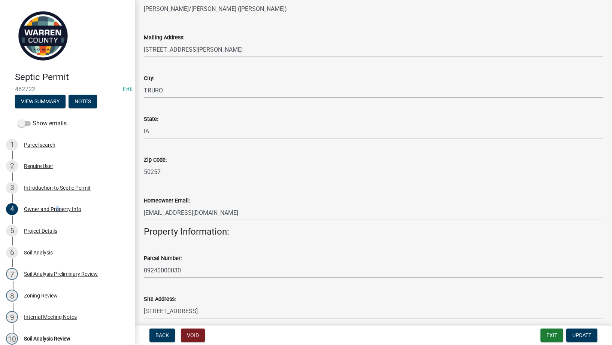
scroll to position [417, 0]
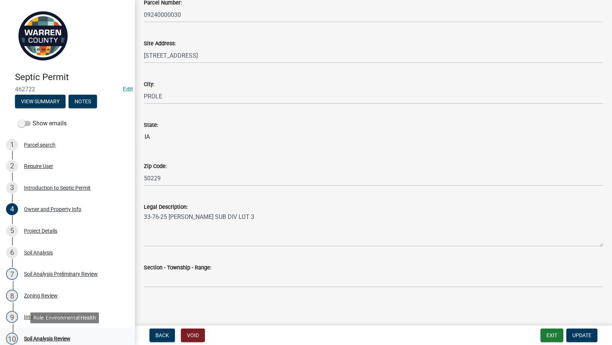
drag, startPoint x: 37, startPoint y: 338, endPoint x: 44, endPoint y: 336, distance: 6.6
click at [37, 338] on div "Soil Analysis Review" at bounding box center [47, 338] width 46 height 5
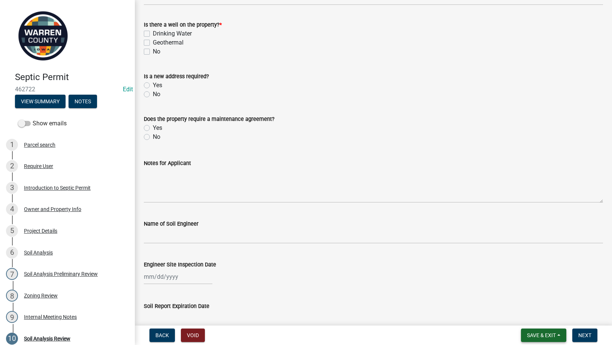
scroll to position [87, 0]
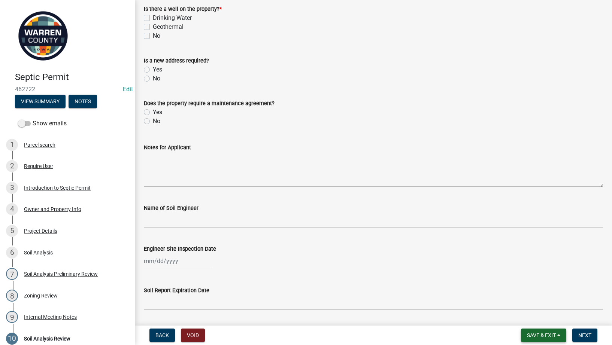
click at [551, 335] on span "Save & Exit" at bounding box center [541, 336] width 29 height 6
click at [529, 314] on button "Save & Exit" at bounding box center [537, 316] width 60 height 18
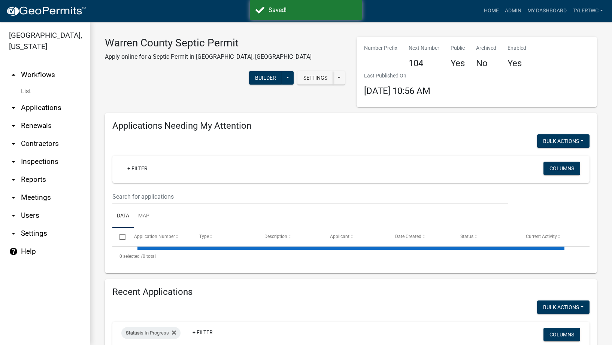
select select "2: 50"
select select "3: 100"
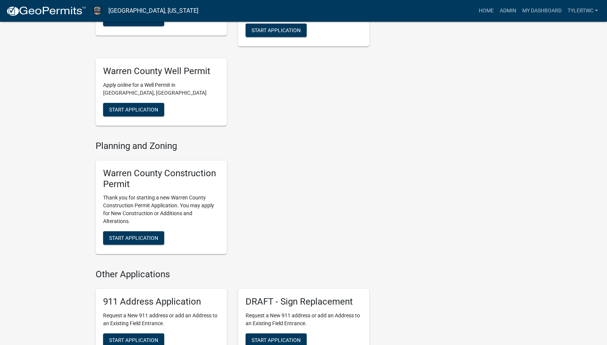
scroll to position [350, 0]
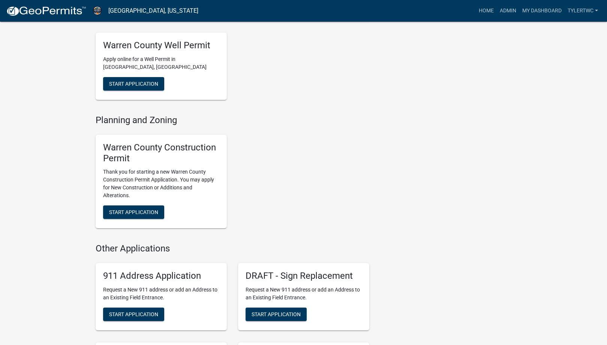
drag, startPoint x: 127, startPoint y: 212, endPoint x: 421, endPoint y: 152, distance: 300.2
click at [421, 152] on div "Contacts [PERSON_NAME] Zoning Director Contact [PERSON_NAME] Zoning Administrat…" at bounding box center [446, 245] width 142 height 1082
click at [164, 178] on p "Thank you for starting a new Warren County Construction Permit Application. You…" at bounding box center [161, 183] width 116 height 31
drag, startPoint x: 129, startPoint y: 211, endPoint x: 420, endPoint y: 179, distance: 293.6
click at [422, 180] on div "Contacts [PERSON_NAME] Zoning Director Contact [PERSON_NAME] Zoning Administrat…" at bounding box center [446, 245] width 142 height 1082
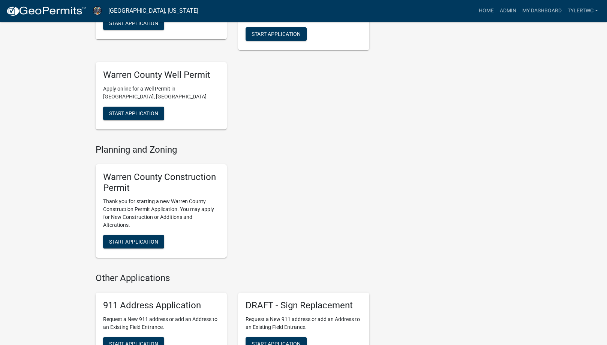
scroll to position [437, 0]
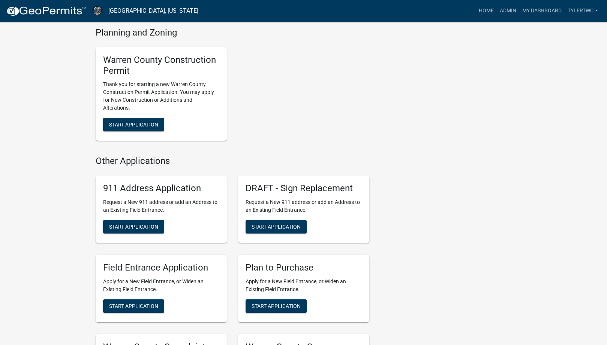
click at [124, 62] on h5 "Warren County Construction Permit" at bounding box center [161, 66] width 116 height 22
drag, startPoint x: 131, startPoint y: 122, endPoint x: 170, endPoint y: 96, distance: 47.1
drag, startPoint x: 170, startPoint y: 96, endPoint x: 133, endPoint y: 125, distance: 47.3
drag, startPoint x: 133, startPoint y: 125, endPoint x: 172, endPoint y: 74, distance: 64.7
click at [172, 74] on div "Warren County Construction Permit Thank you for starting a new Warren County Co…" at bounding box center [161, 94] width 131 height 94
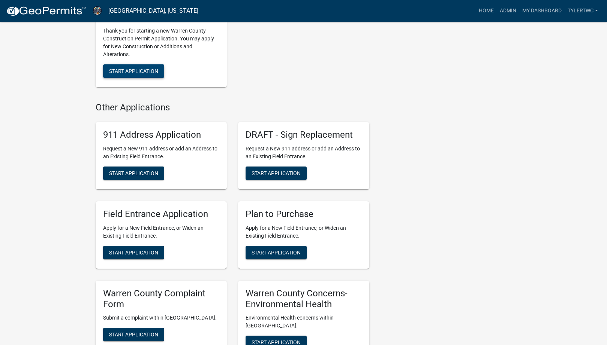
scroll to position [316, 0]
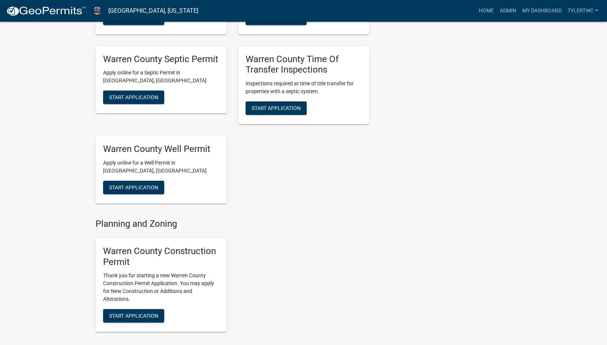
scroll to position [262, 0]
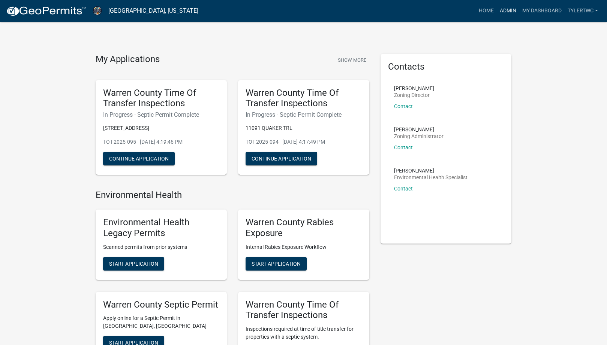
click at [506, 9] on link "Admin" at bounding box center [507, 11] width 22 height 14
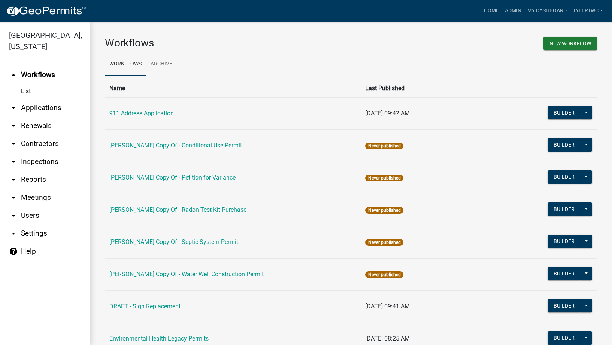
scroll to position [450, 0]
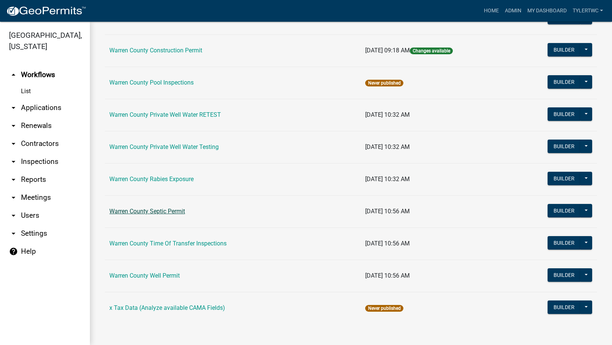
click at [142, 211] on link "Warren County Septic Permit" at bounding box center [147, 211] width 76 height 7
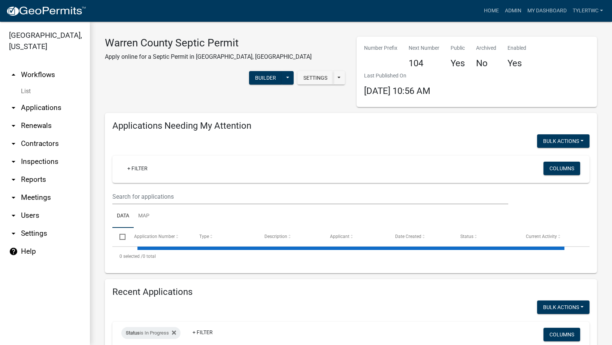
select select "2: 50"
select select "3: 100"
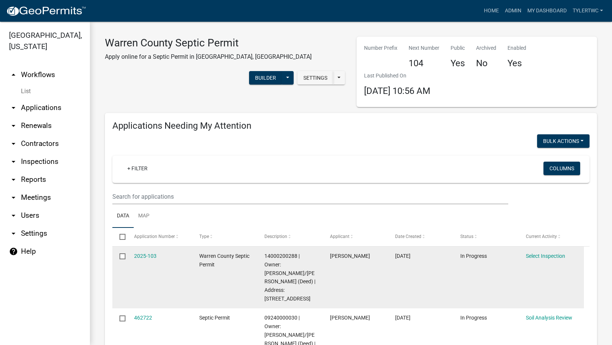
scroll to position [87, 0]
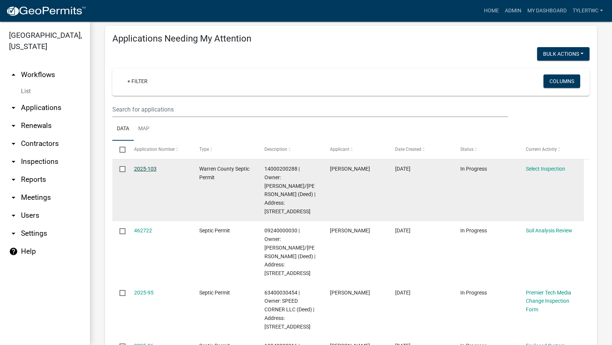
click at [143, 166] on link "2025-103" at bounding box center [145, 169] width 22 height 6
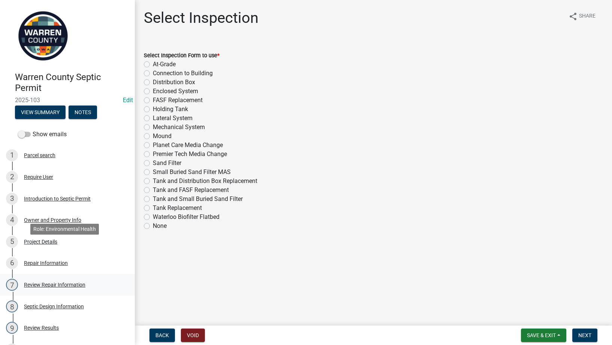
scroll to position [193, 0]
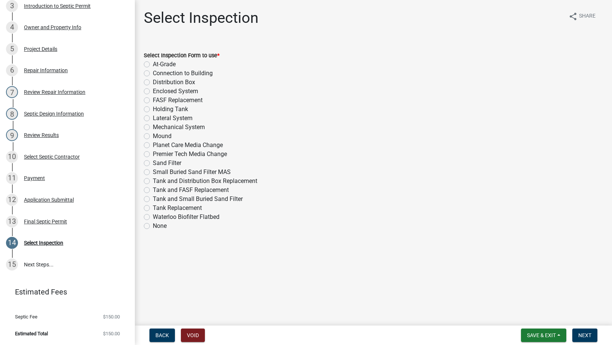
click at [147, 79] on div "Distribution Box" at bounding box center [373, 82] width 459 height 9
click at [153, 84] on label "Distribution Box" at bounding box center [174, 82] width 42 height 9
click at [153, 83] on input "Distribution Box" at bounding box center [155, 80] width 5 height 5
radio input "true"
click at [44, 153] on div "10 Select Septic Contractor" at bounding box center [64, 157] width 117 height 12
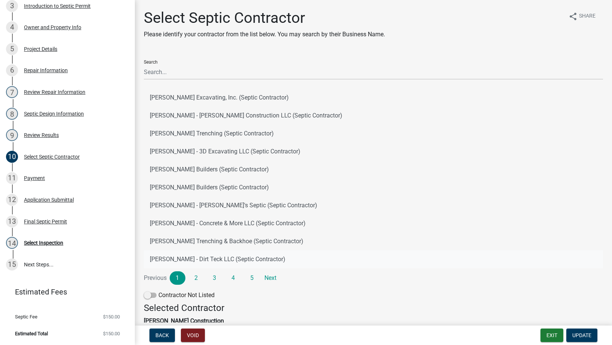
scroll to position [87, 0]
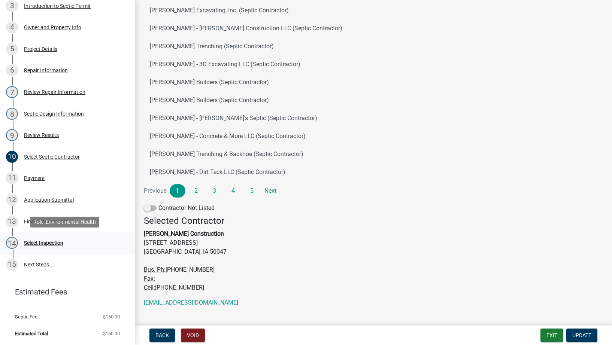
click at [36, 243] on div "Select Inspection" at bounding box center [43, 243] width 39 height 5
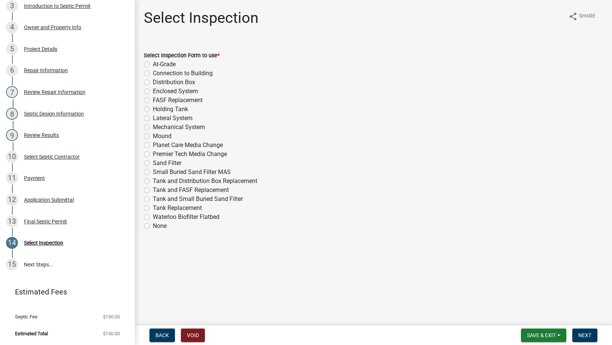
click at [153, 81] on label "Distribution Box" at bounding box center [174, 82] width 42 height 9
click at [153, 81] on input "Distribution Box" at bounding box center [155, 80] width 5 height 5
radio input "true"
click at [578, 333] on button "Next" at bounding box center [585, 335] width 25 height 13
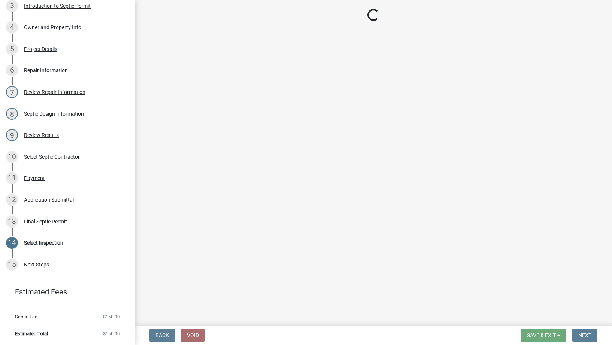
select select "d1e22d4f-68e7-4e9d-8701-604dd084f30f"
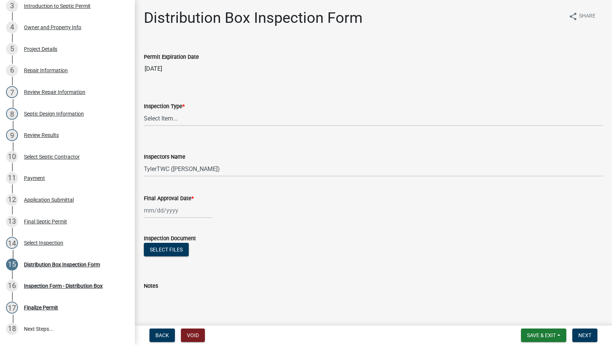
scroll to position [257, 0]
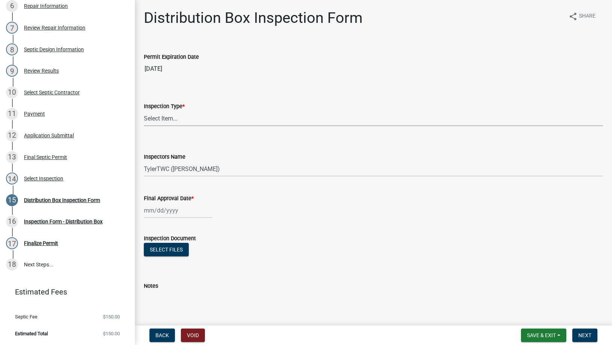
click at [169, 117] on select "Select Item... Distribution Box" at bounding box center [373, 118] width 459 height 15
click at [144, 111] on select "Select Item... Distribution Box" at bounding box center [373, 118] width 459 height 15
select select "b1466268-bb78-44d6-ba23-3d79a56a4944"
click at [548, 336] on span "Save & Exit" at bounding box center [541, 336] width 29 height 6
click at [520, 313] on button "Save & Exit" at bounding box center [537, 316] width 60 height 18
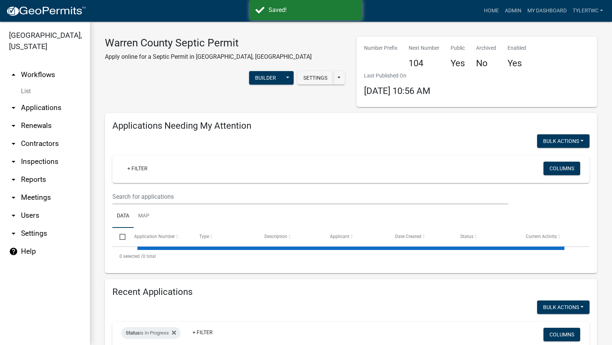
select select "2: 50"
select select "3: 100"
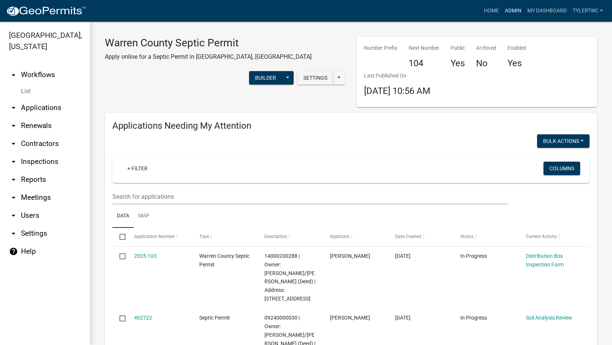
click at [510, 12] on link "Admin" at bounding box center [513, 11] width 22 height 14
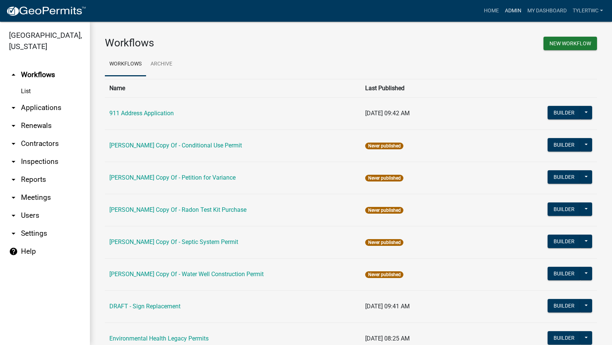
scroll to position [450, 0]
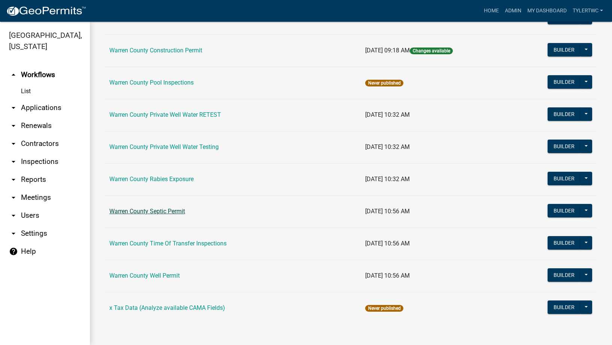
click at [156, 212] on link "Warren County Septic Permit" at bounding box center [147, 211] width 76 height 7
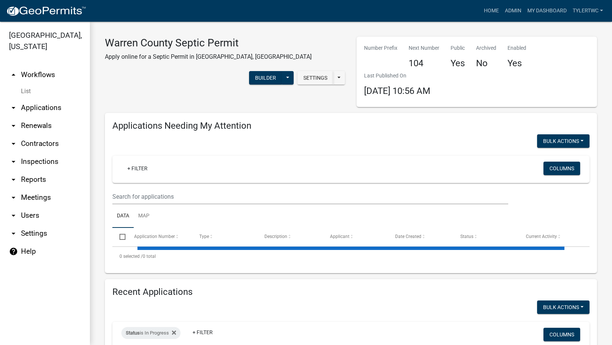
select select "2: 50"
select select "3: 100"
